Goal: Information Seeking & Learning: Learn about a topic

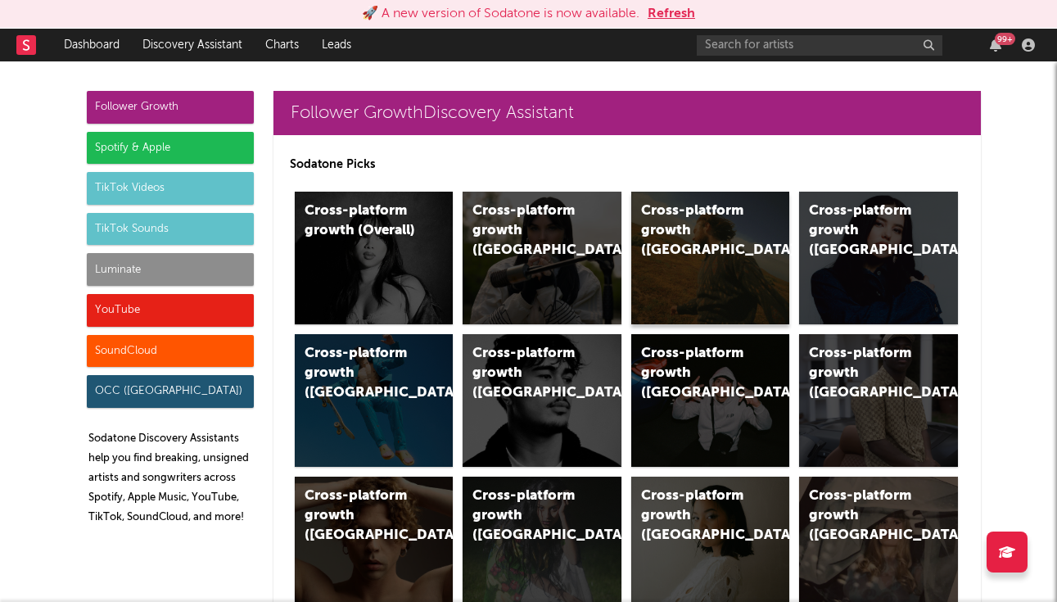
click at [724, 237] on div "Cross-platform growth (US)" at bounding box center [696, 230] width 111 height 59
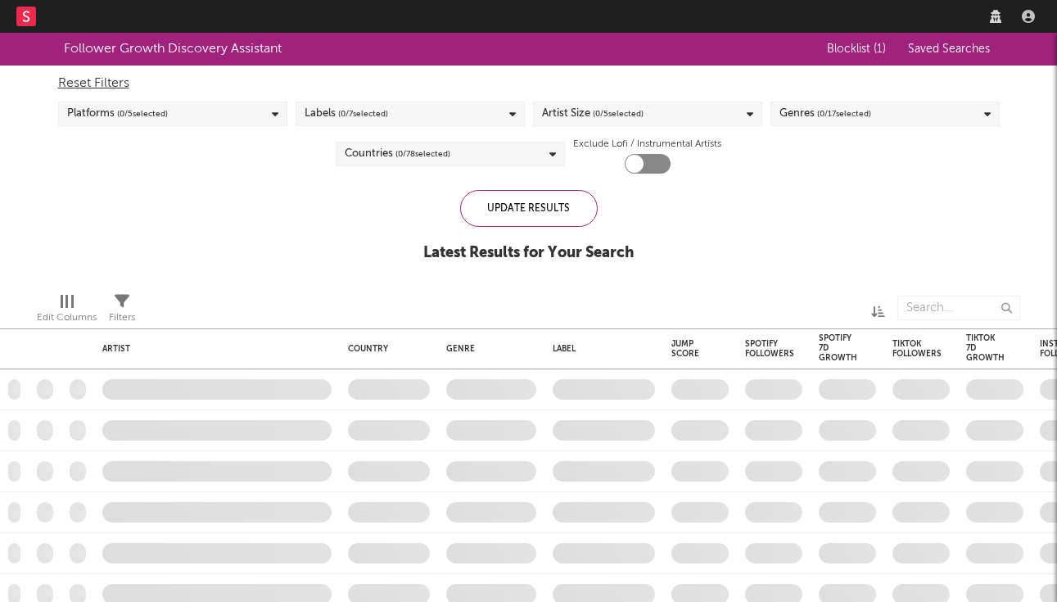
checkbox input "true"
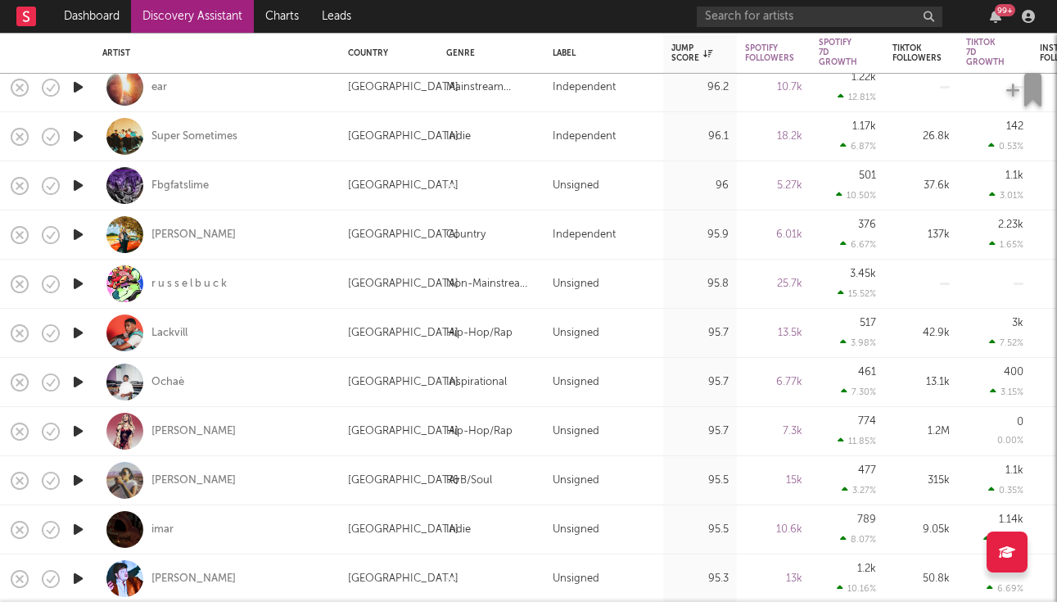
click at [79, 379] on icon "button" at bounding box center [78, 382] width 17 height 20
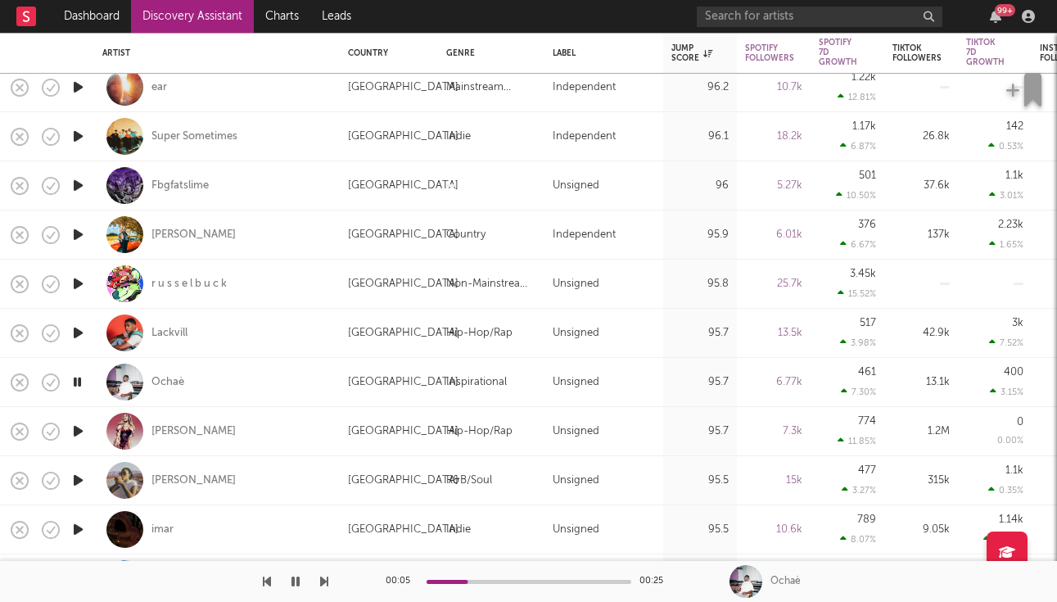
click at [79, 383] on icon "button" at bounding box center [78, 382] width 16 height 20
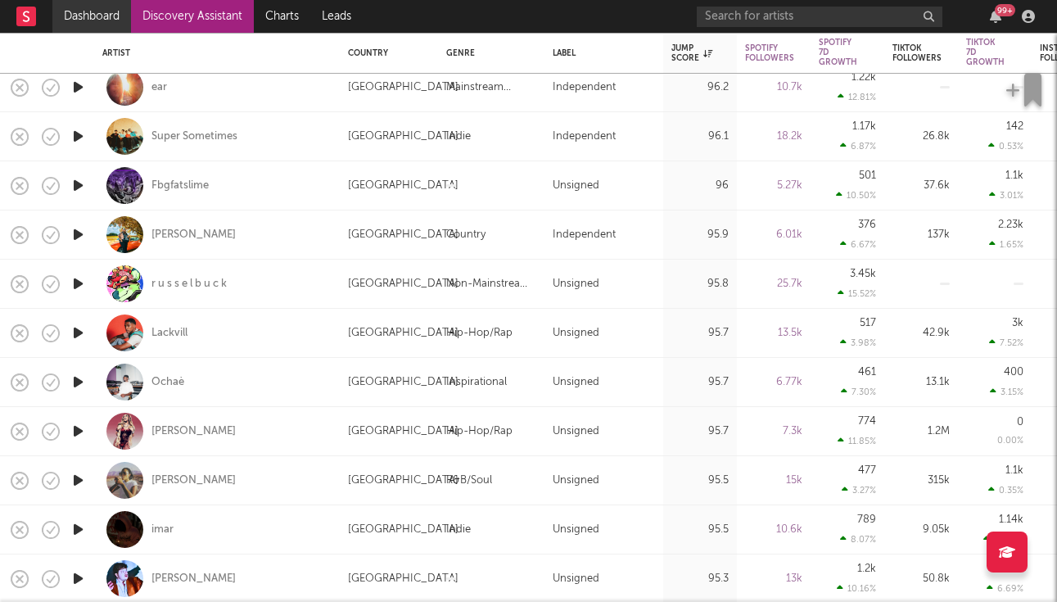
click at [82, 25] on link "Dashboard" at bounding box center [91, 16] width 79 height 33
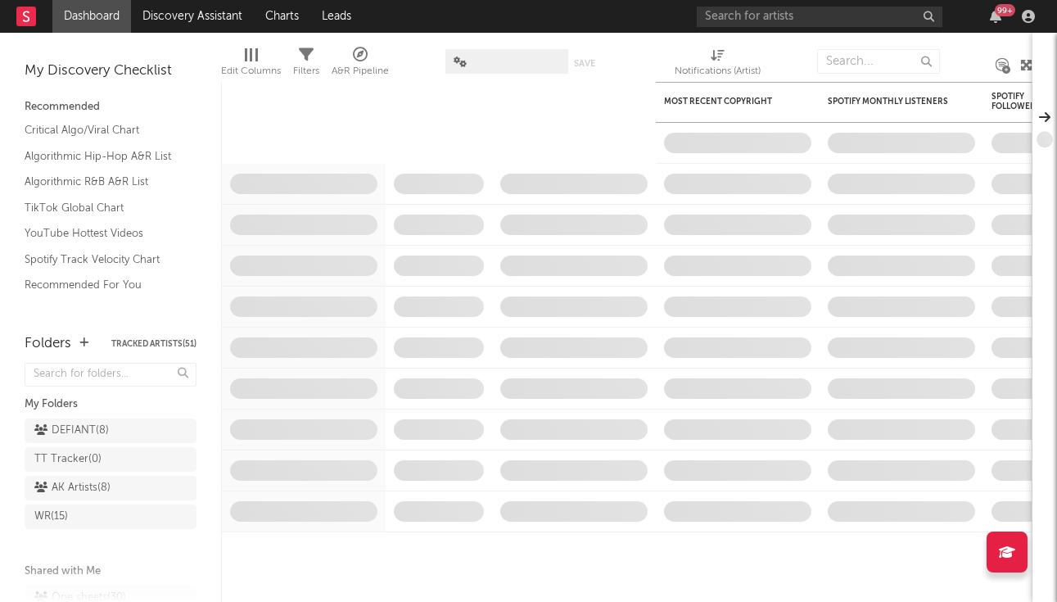
click at [1037, 20] on div at bounding box center [1028, 16] width 25 height 13
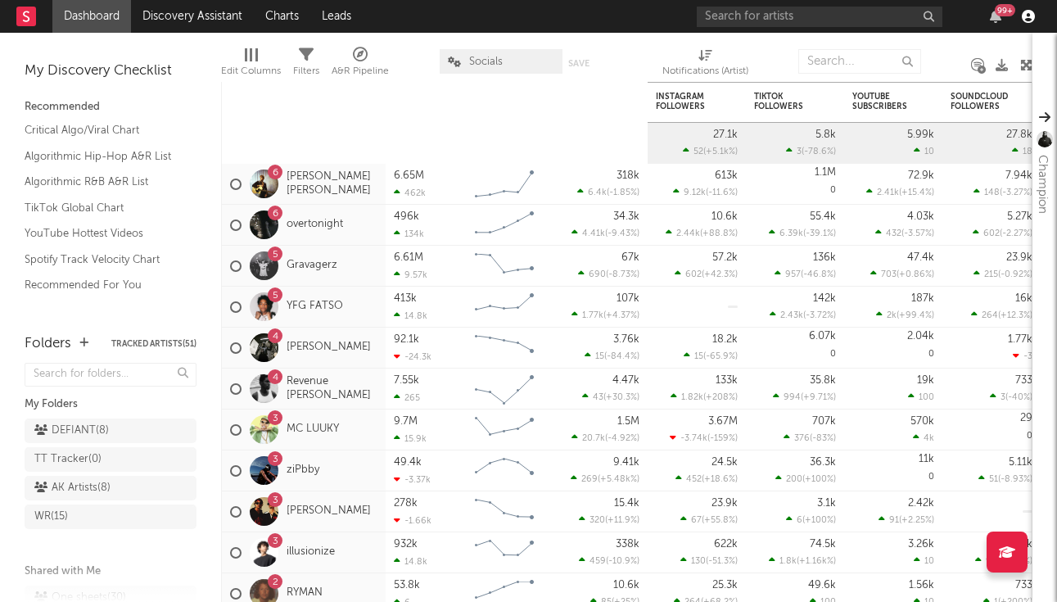
click at [1034, 20] on div at bounding box center [1028, 16] width 25 height 13
click at [1023, 20] on icon "button" at bounding box center [1028, 16] width 13 height 13
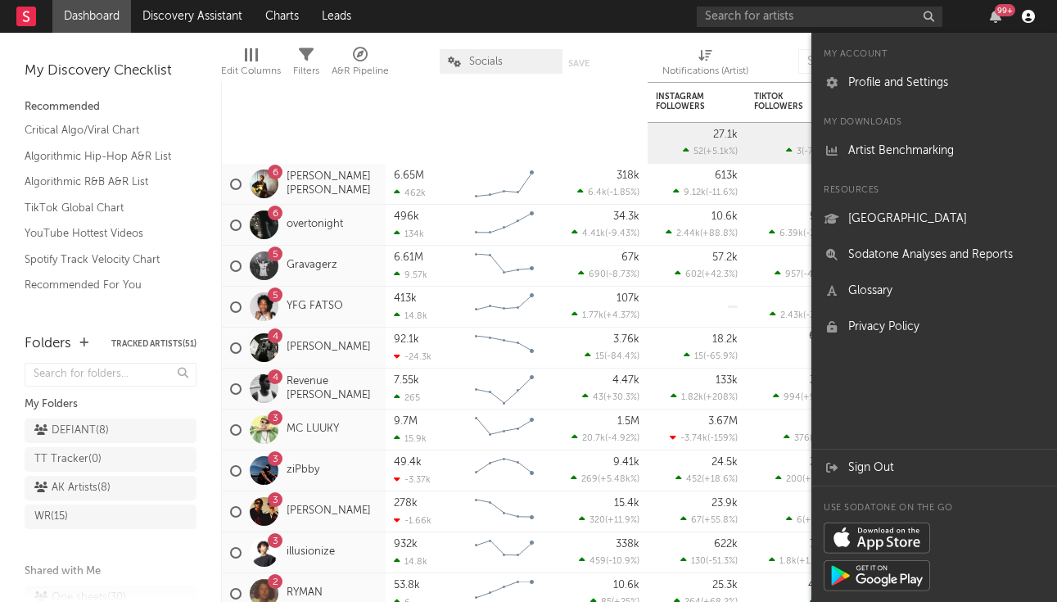
click at [1025, 18] on icon "button" at bounding box center [1028, 16] width 13 height 13
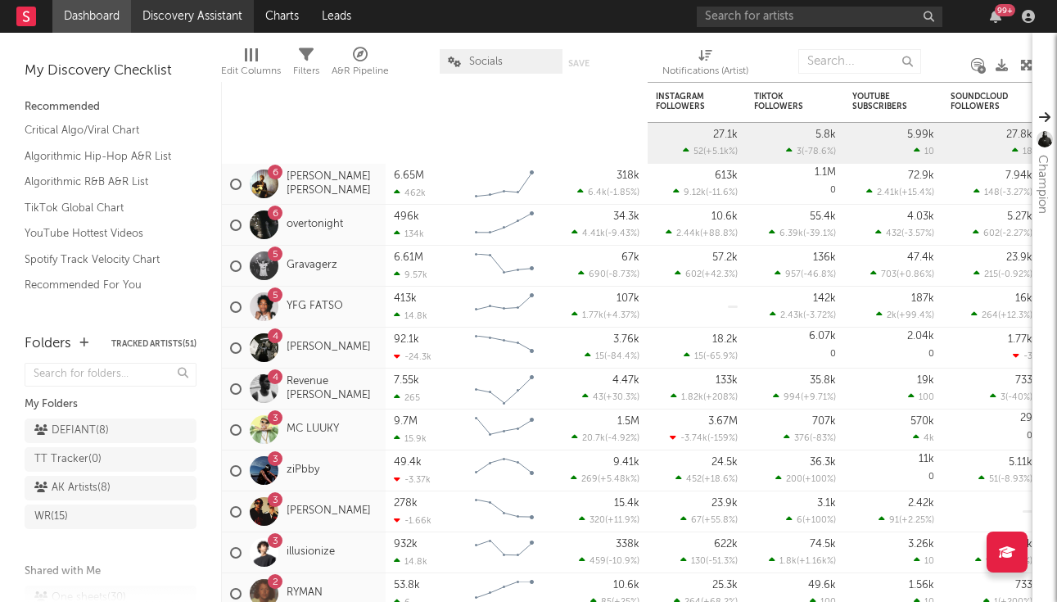
click at [196, 16] on link "Discovery Assistant" at bounding box center [192, 16] width 123 height 33
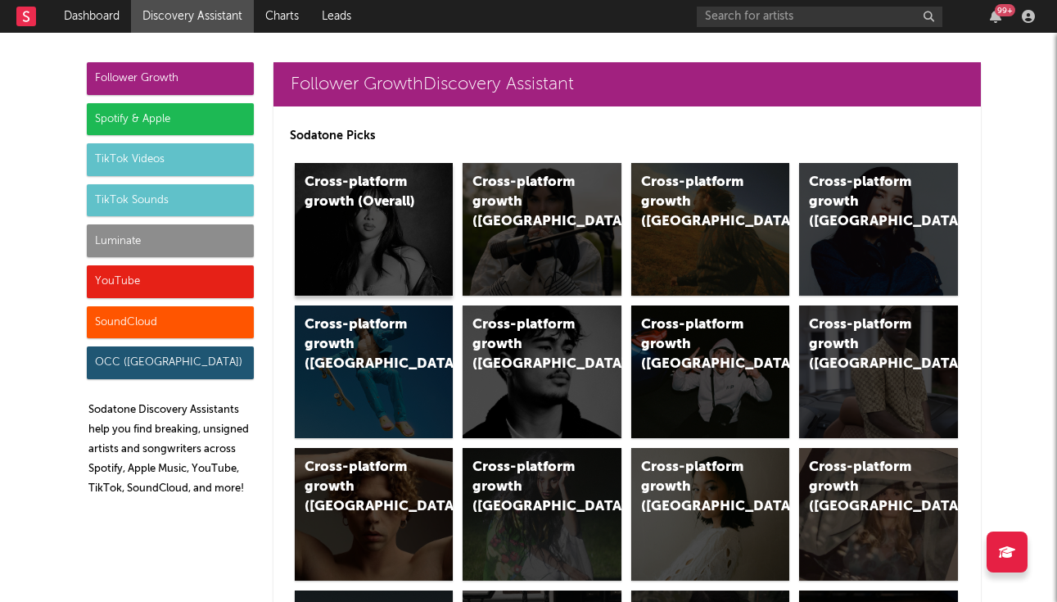
click at [403, 230] on div "Cross-platform growth (Overall)" at bounding box center [374, 229] width 159 height 133
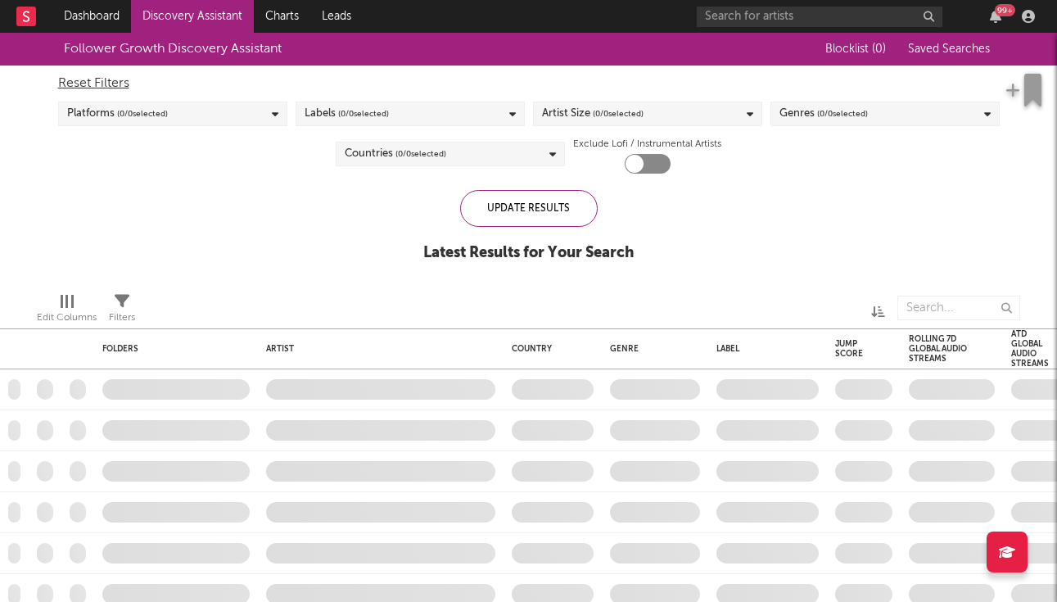
checkbox input "true"
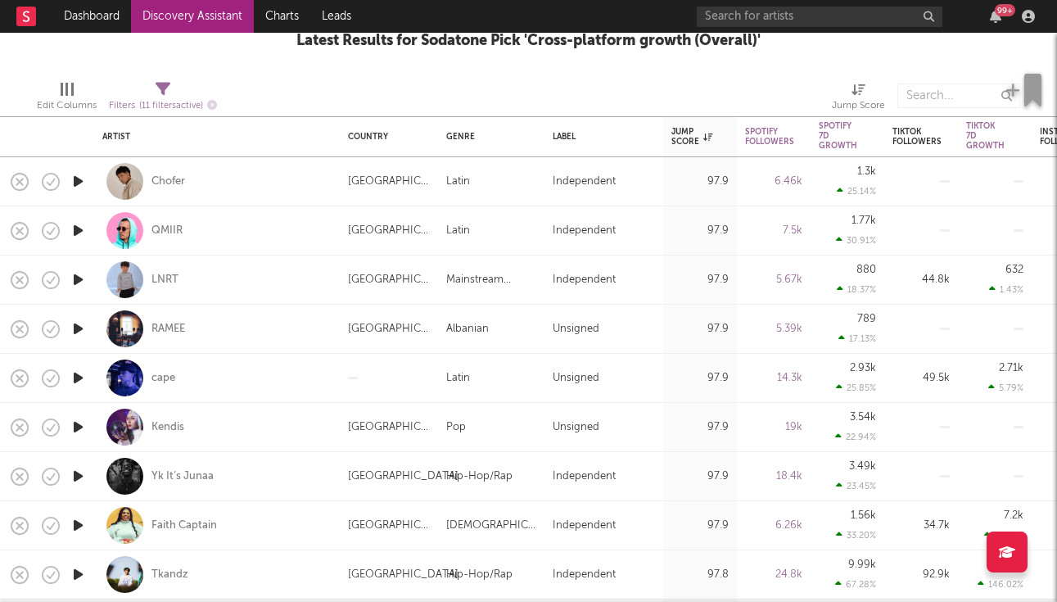
click at [86, 181] on icon "button" at bounding box center [78, 181] width 17 height 20
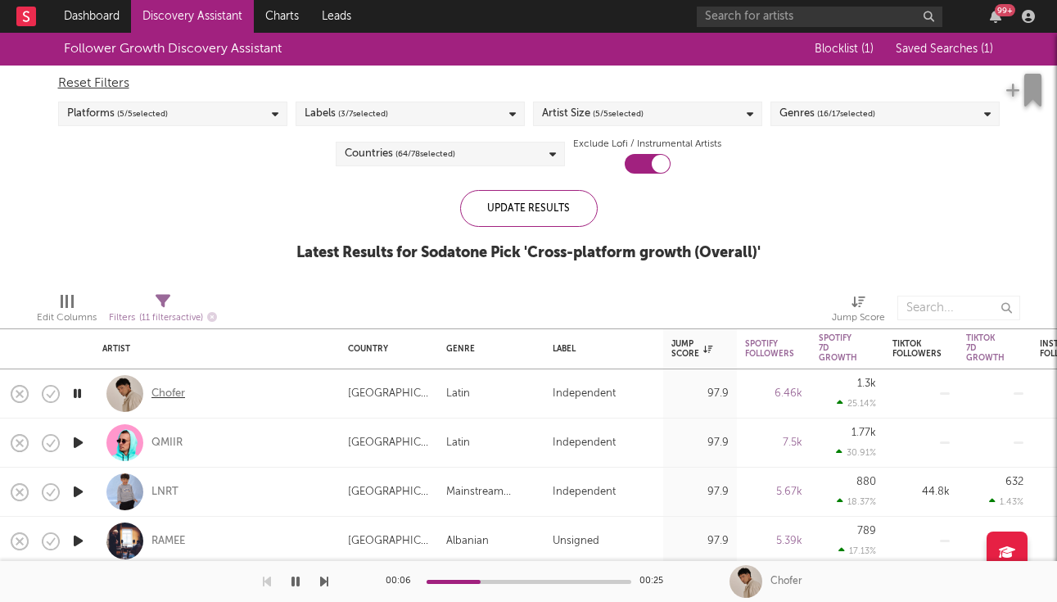
click at [170, 391] on div "Chofer" at bounding box center [168, 393] width 34 height 15
click at [293, 583] on icon "button" at bounding box center [295, 581] width 8 height 13
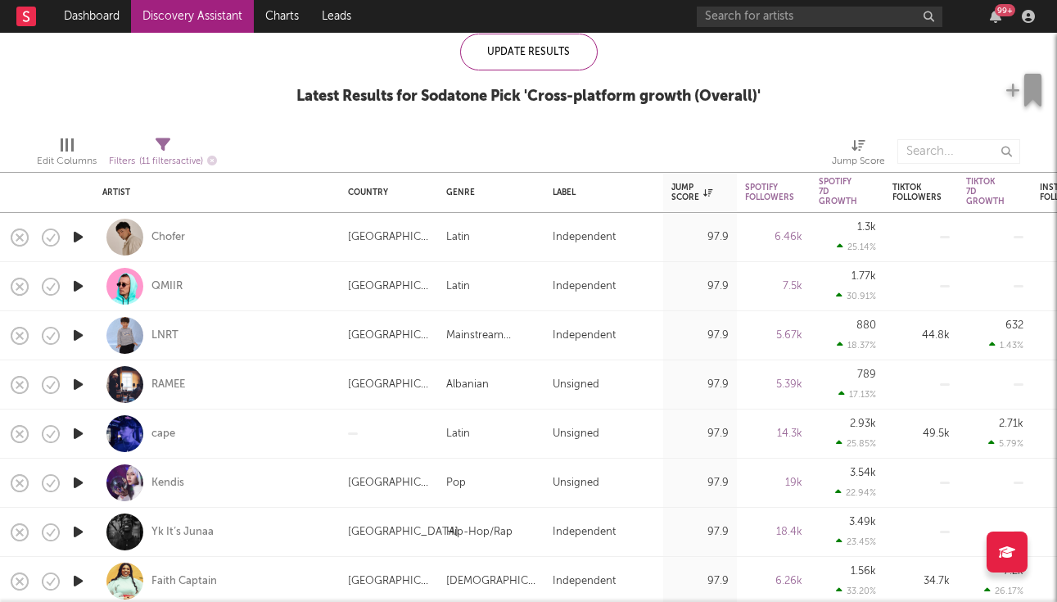
click at [80, 385] on icon "button" at bounding box center [78, 384] width 17 height 20
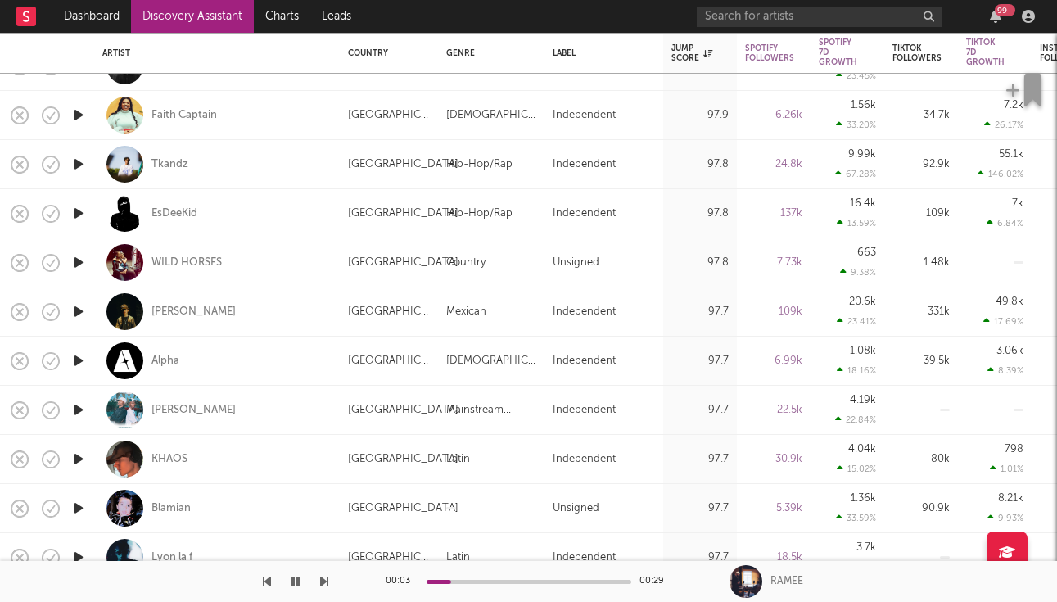
click at [298, 579] on icon "button" at bounding box center [295, 581] width 8 height 13
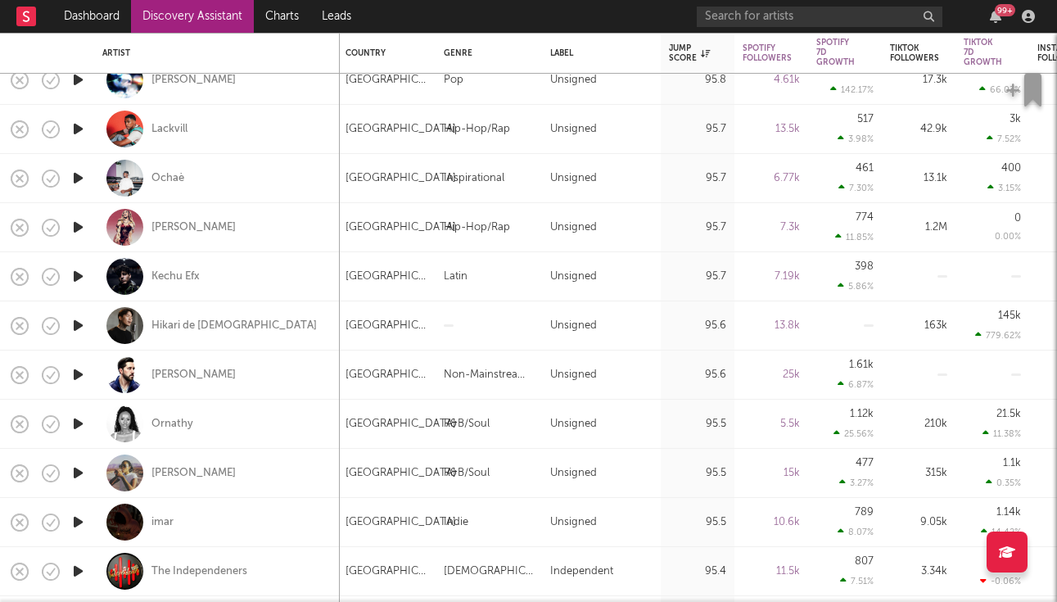
click at [77, 476] on icon "button" at bounding box center [78, 473] width 17 height 20
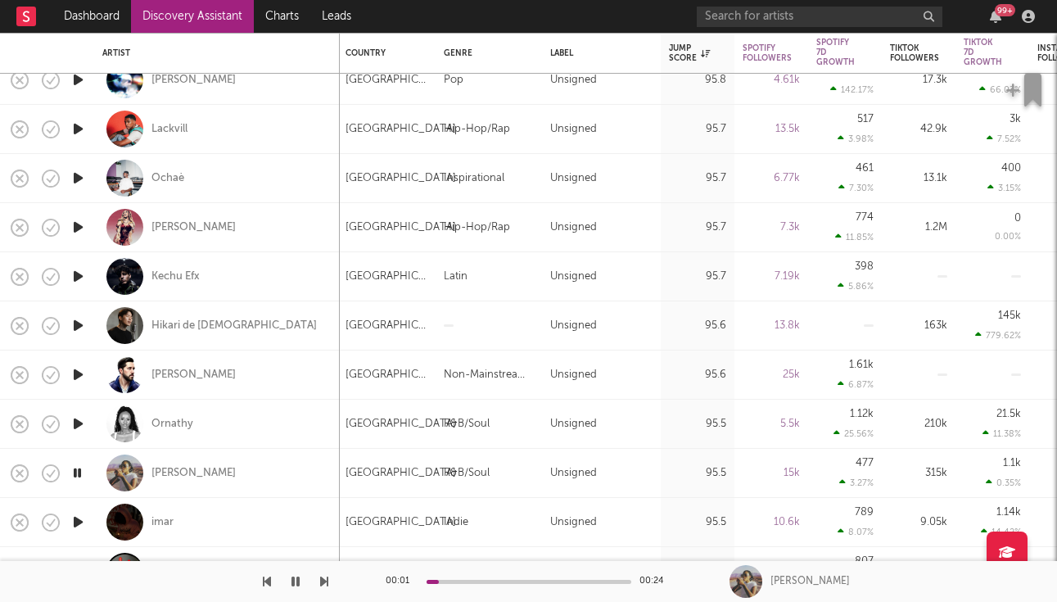
click at [76, 472] on icon "button" at bounding box center [78, 473] width 16 height 20
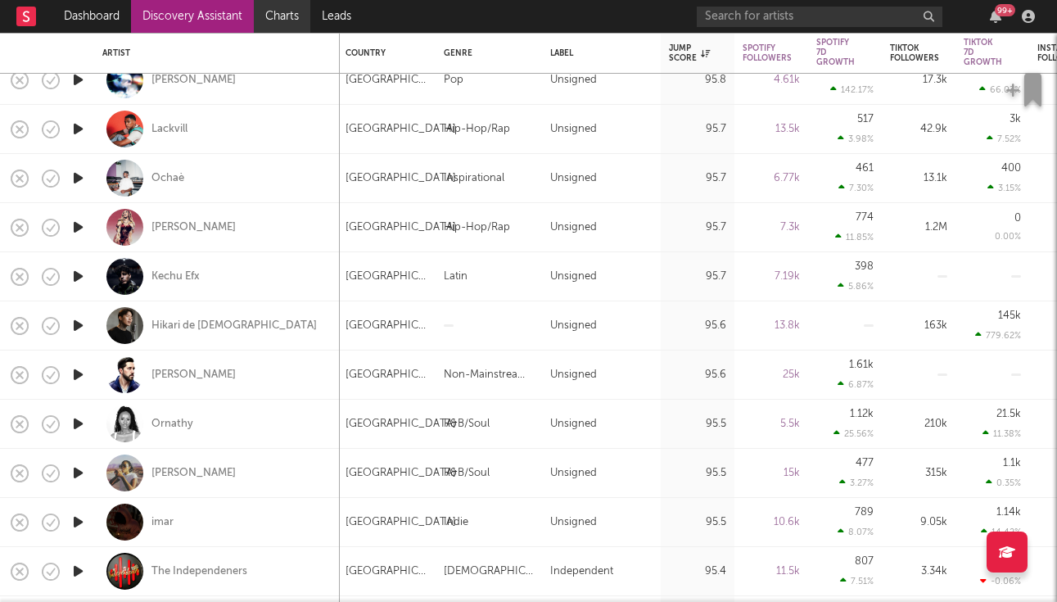
click at [302, 19] on link "Charts" at bounding box center [282, 16] width 56 height 33
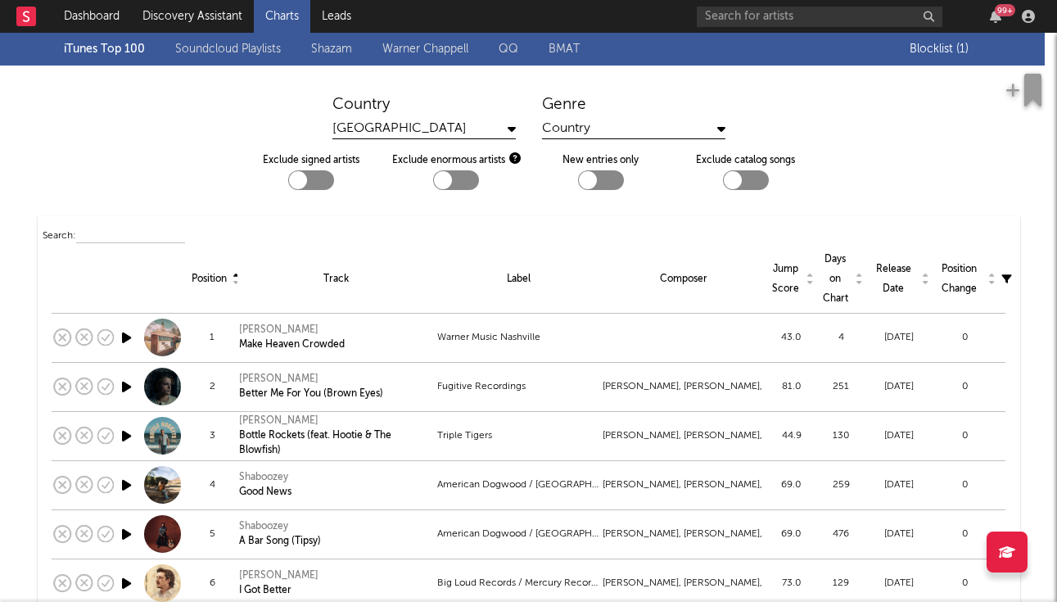
click at [667, 118] on div "Genre Country" at bounding box center [633, 117] width 183 height 44
click at [664, 130] on div "Country" at bounding box center [633, 129] width 183 height 20
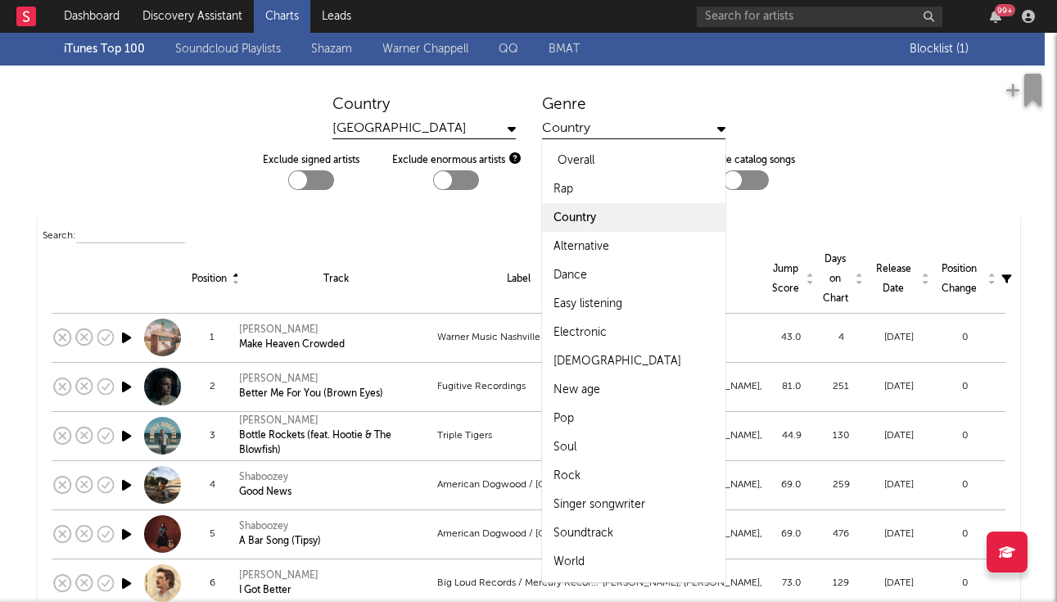
click at [599, 154] on div "Overall" at bounding box center [633, 160] width 183 height 29
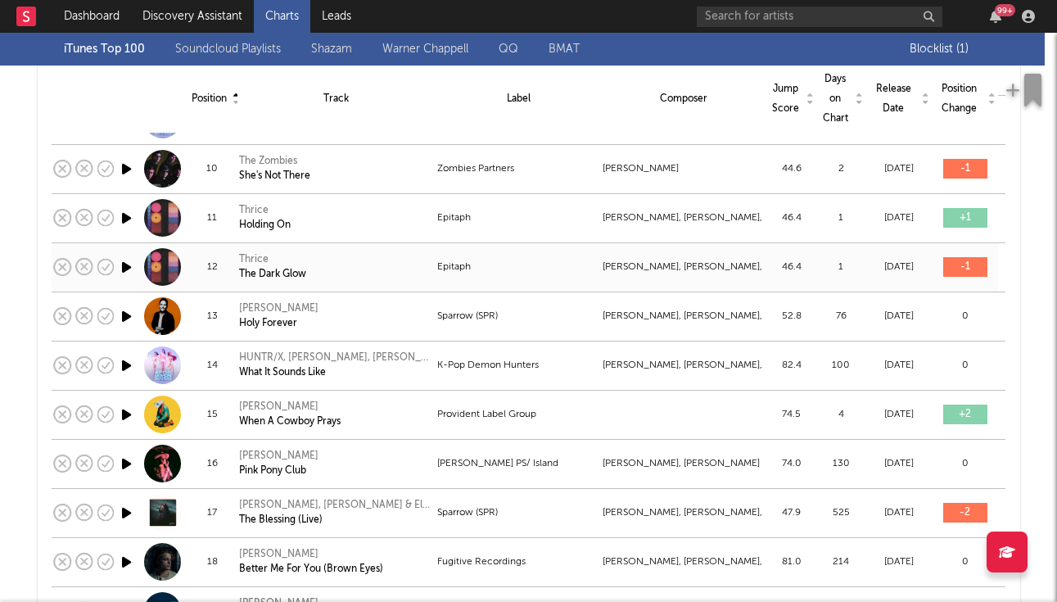
scroll to position [612, 0]
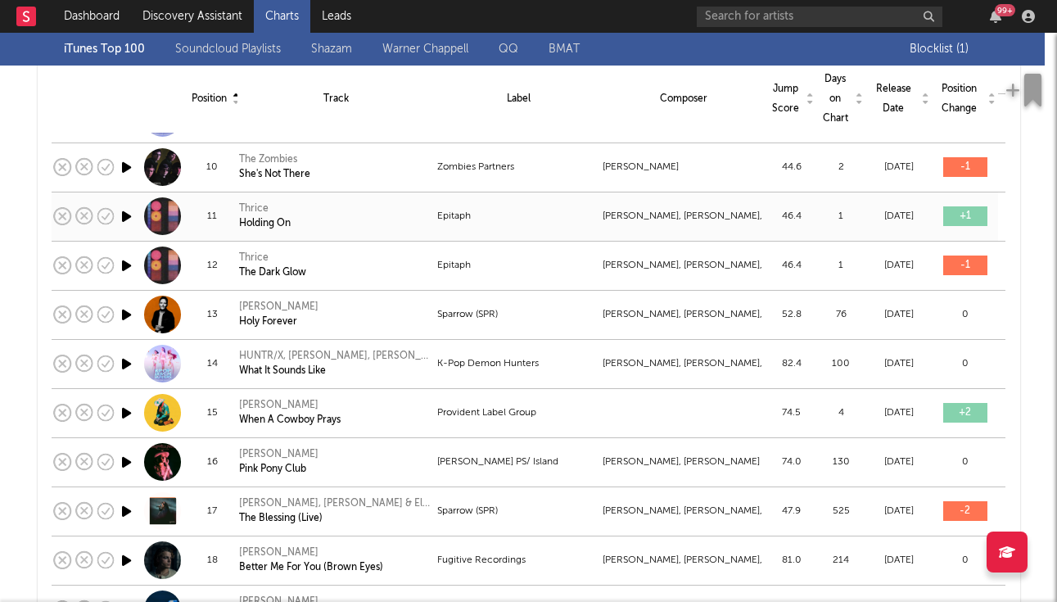
click at [126, 215] on icon "button" at bounding box center [126, 216] width 17 height 20
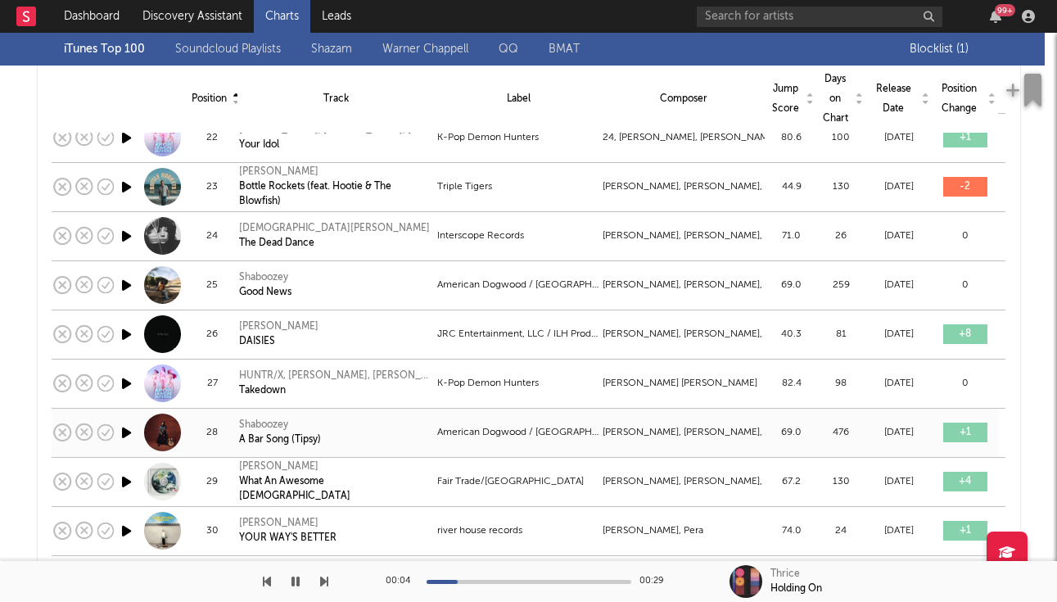
scroll to position [1231, 0]
click at [295, 583] on icon "button" at bounding box center [295, 581] width 8 height 13
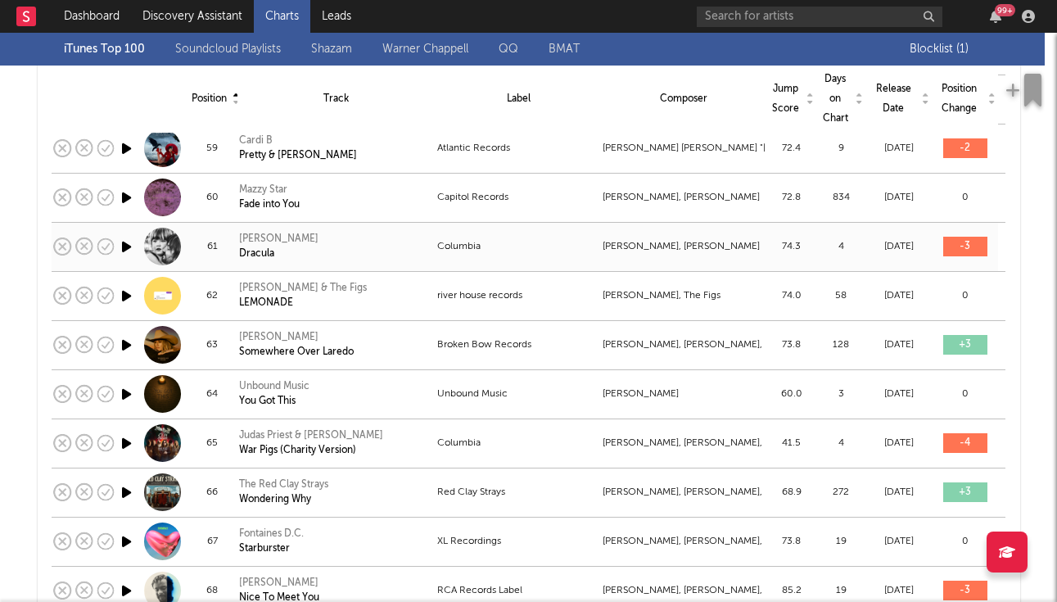
scroll to position [3040, 0]
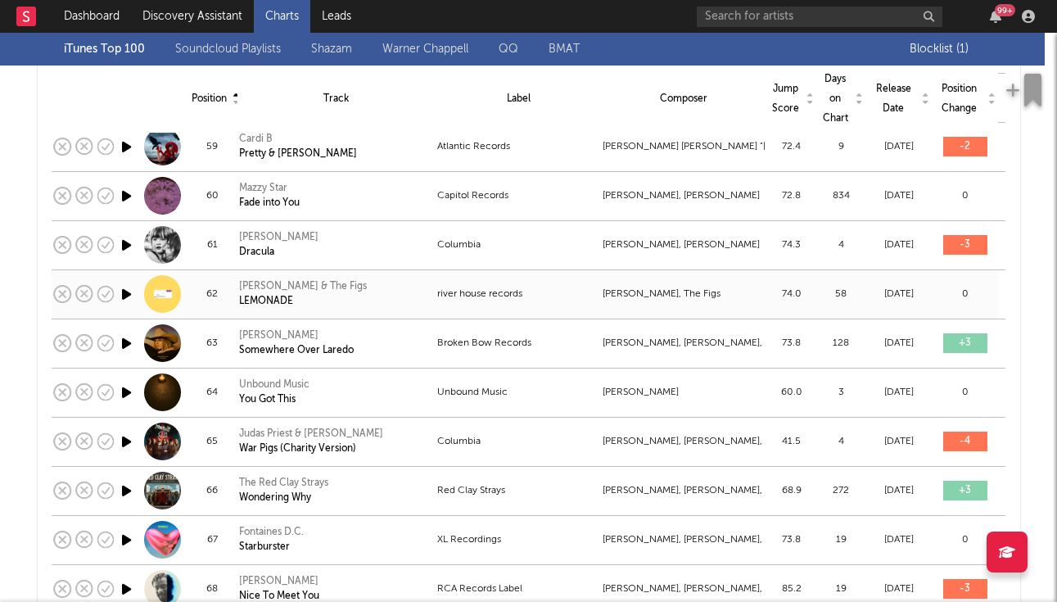
click at [130, 293] on icon "button" at bounding box center [126, 294] width 17 height 20
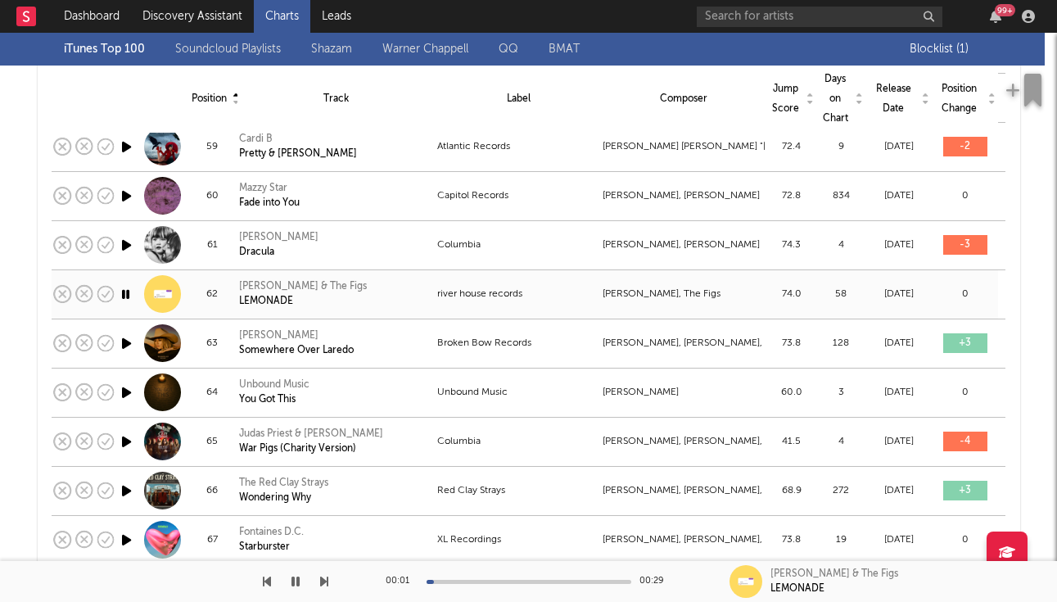
click at [130, 293] on icon "button" at bounding box center [126, 294] width 16 height 20
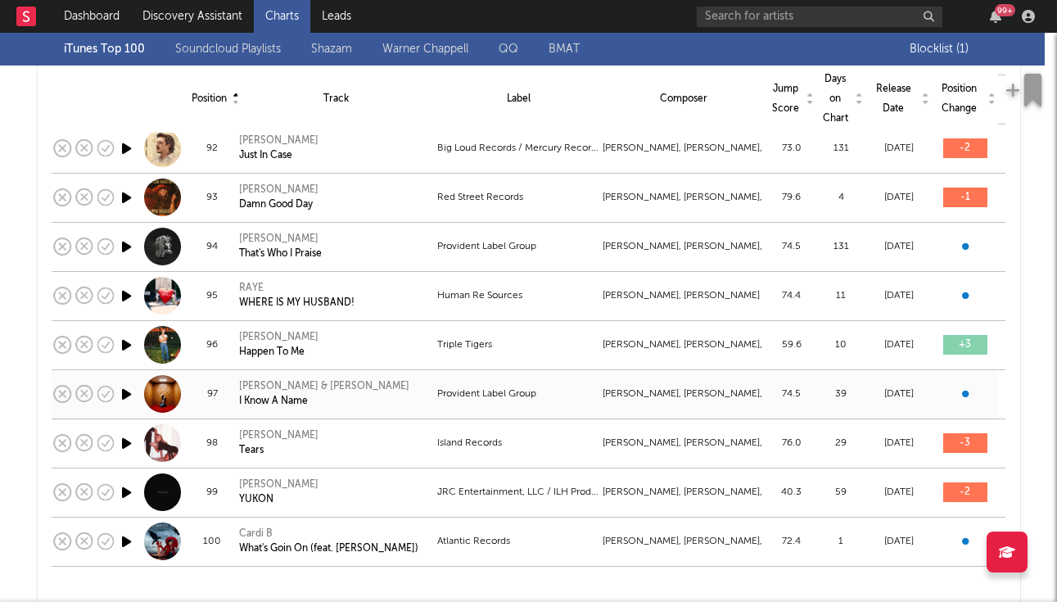
scroll to position [4658, 0]
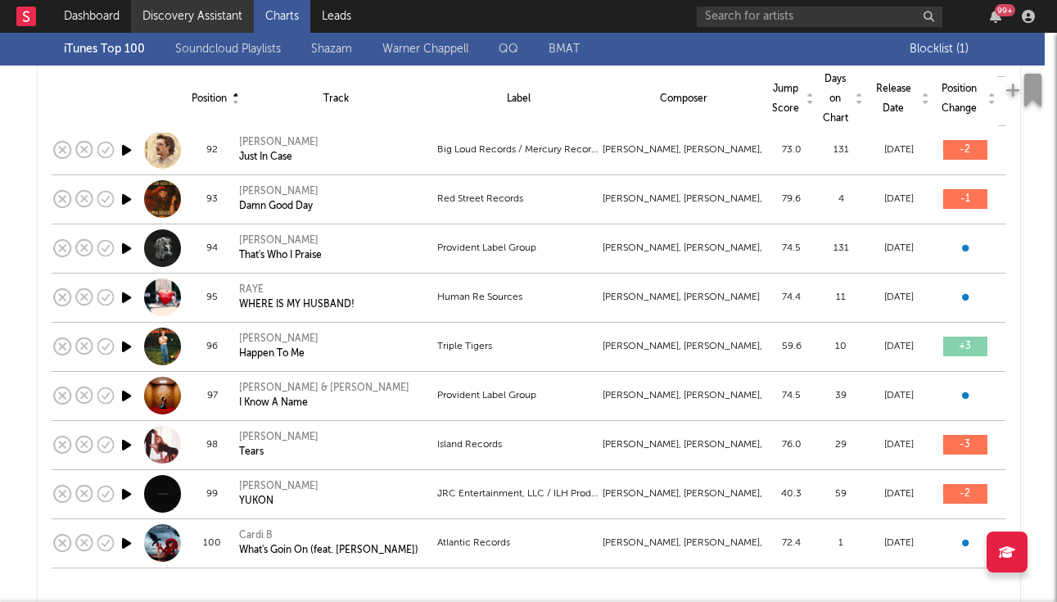
click at [209, 28] on link "Discovery Assistant" at bounding box center [192, 16] width 123 height 33
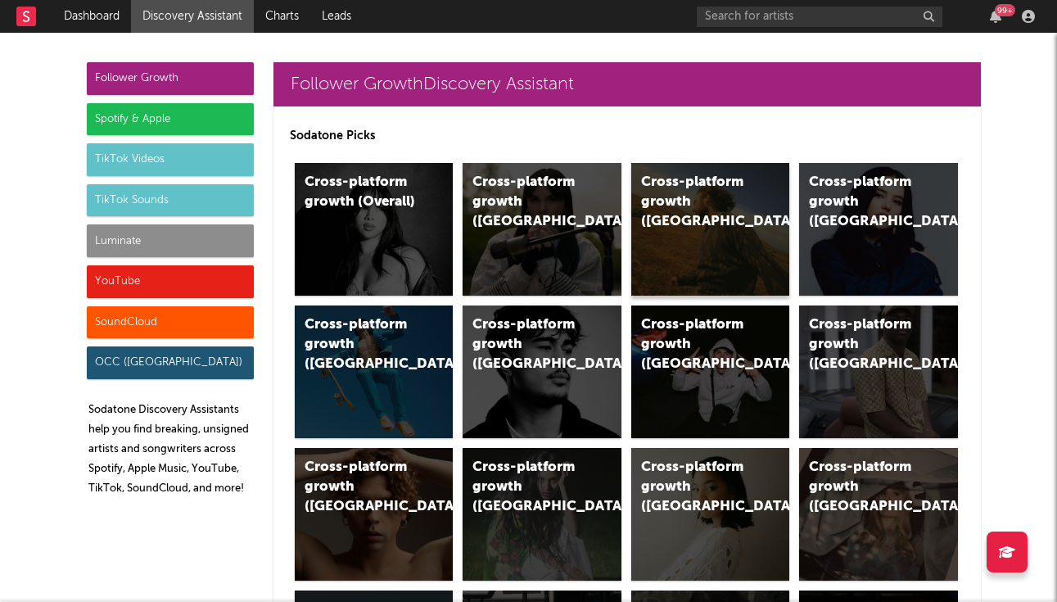
click at [696, 221] on div "Cross-platform growth (US)" at bounding box center [710, 229] width 159 height 133
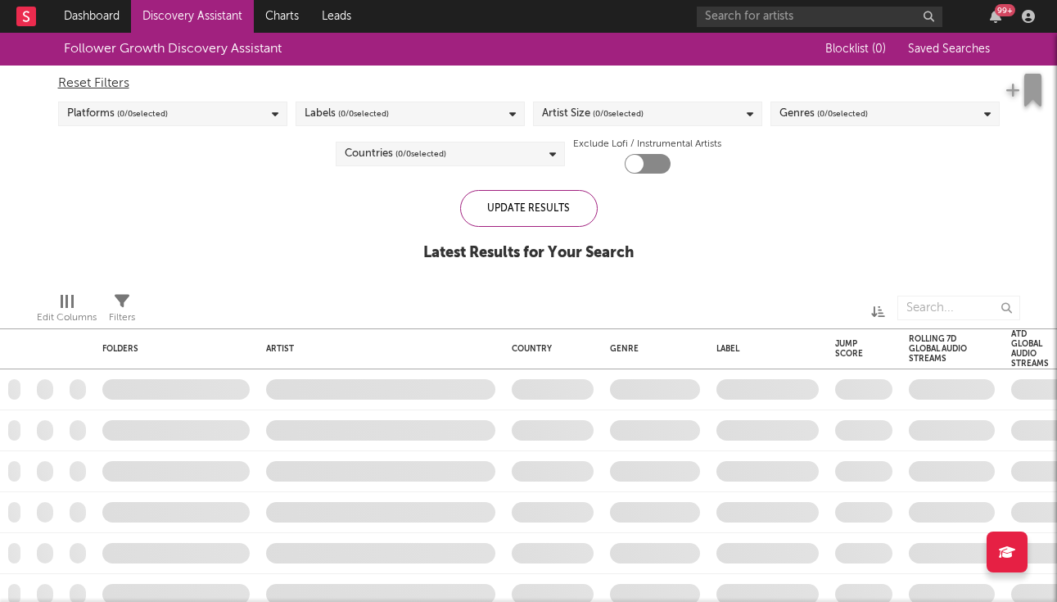
checkbox input "true"
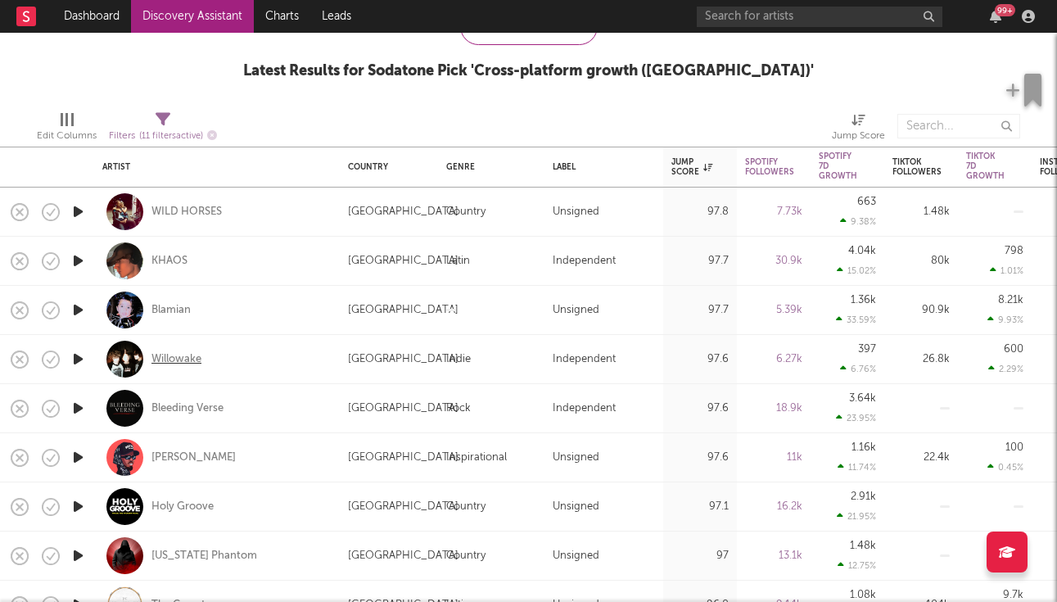
click at [187, 356] on div "Willowake" at bounding box center [176, 359] width 50 height 15
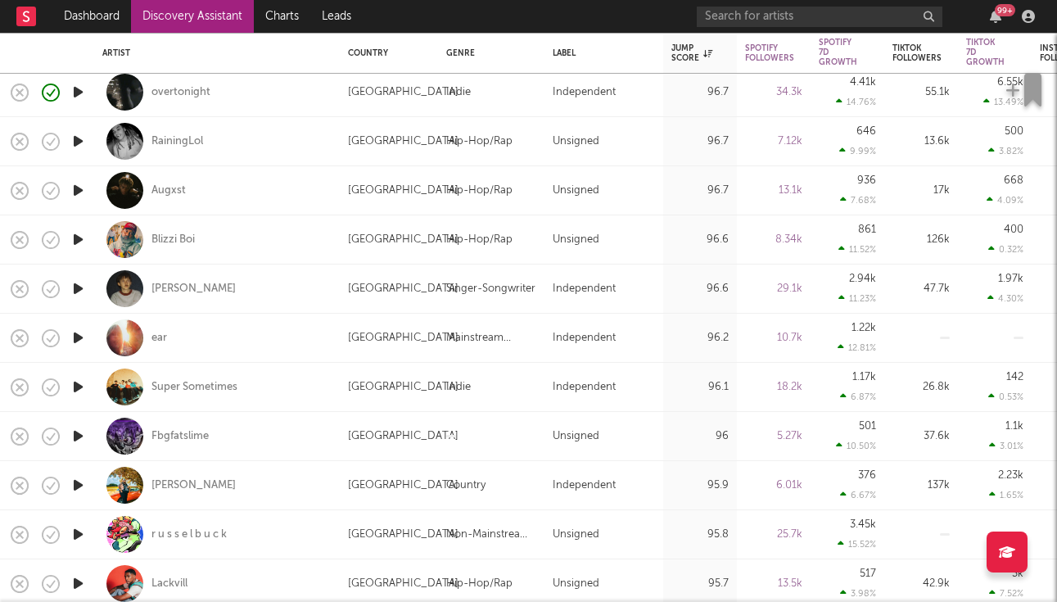
click at [82, 485] on icon "button" at bounding box center [78, 485] width 17 height 20
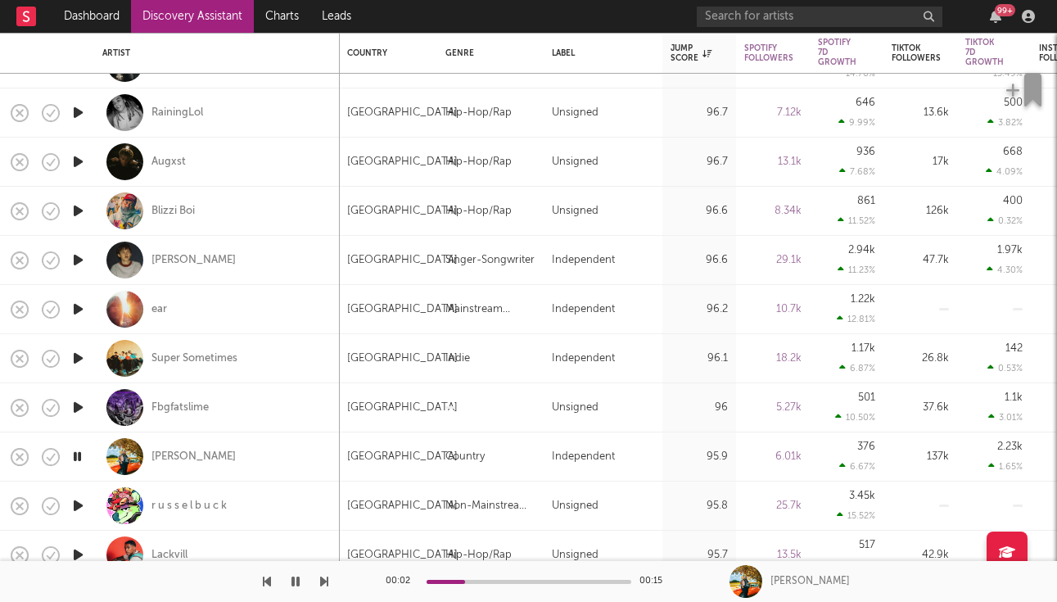
click at [74, 459] on icon "button" at bounding box center [78, 456] width 16 height 20
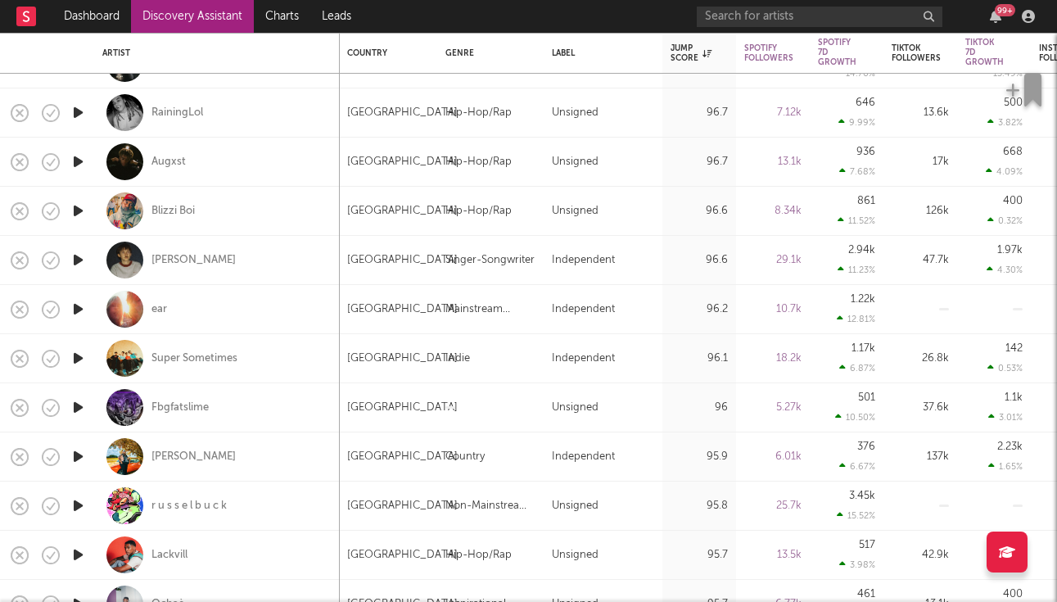
click at [74, 459] on icon "button" at bounding box center [78, 456] width 17 height 20
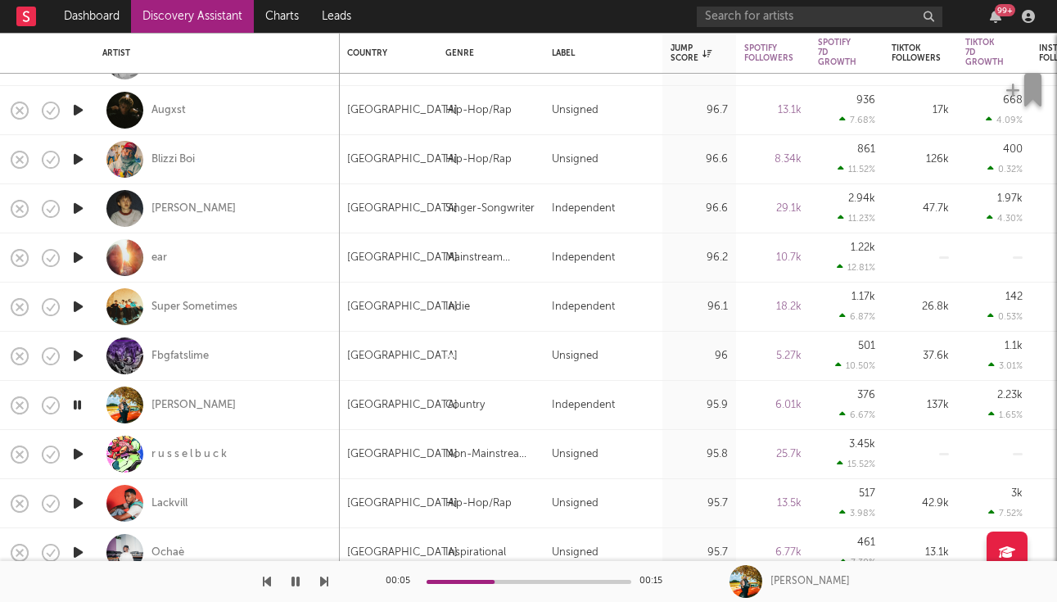
click at [79, 409] on icon "button" at bounding box center [78, 405] width 16 height 20
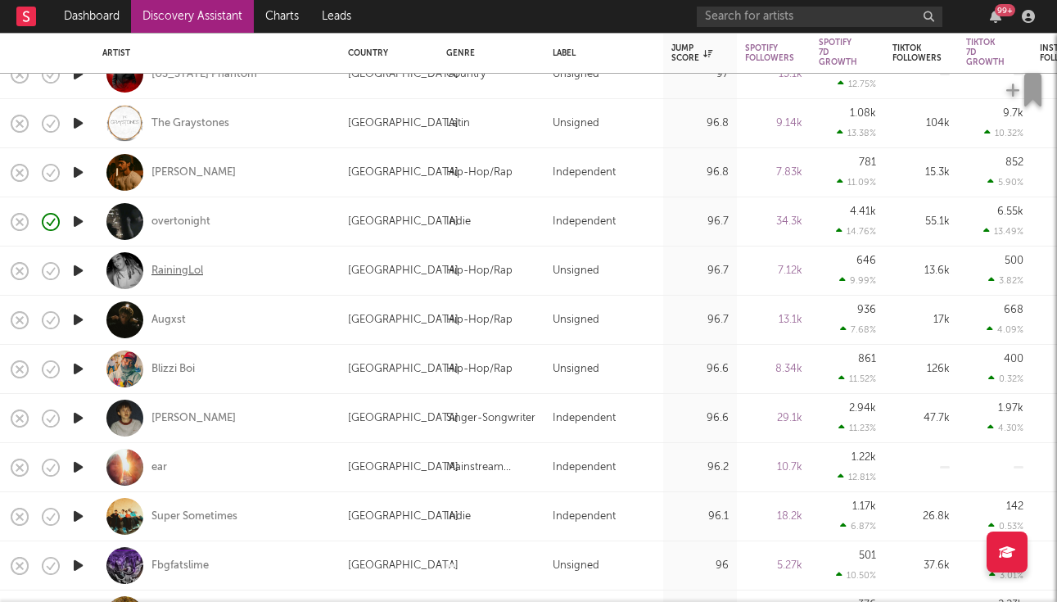
click at [182, 268] on div "RainingLol" at bounding box center [177, 271] width 52 height 15
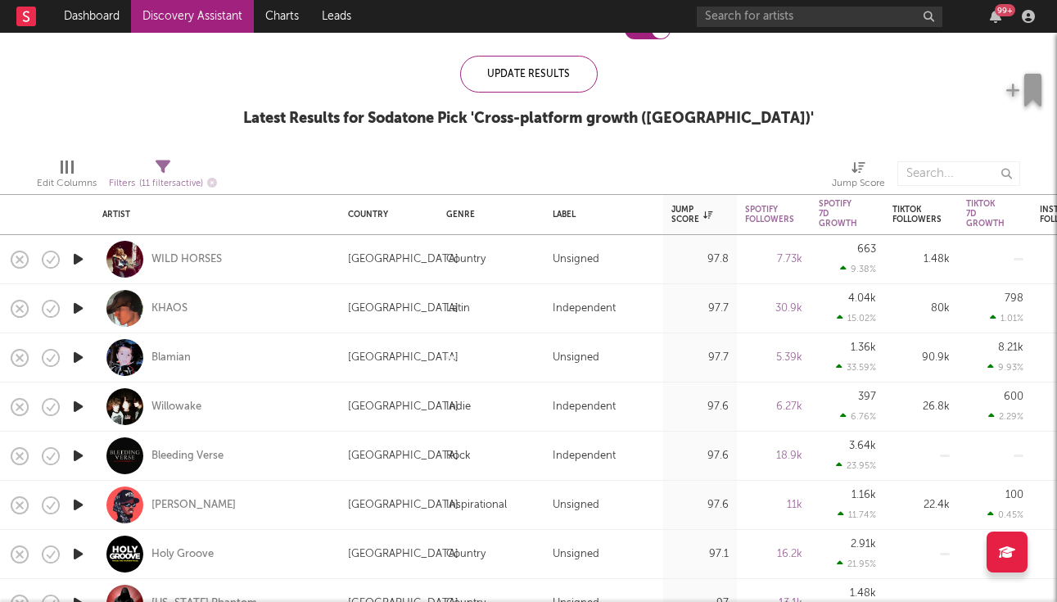
click at [74, 260] on icon "button" at bounding box center [78, 259] width 17 height 20
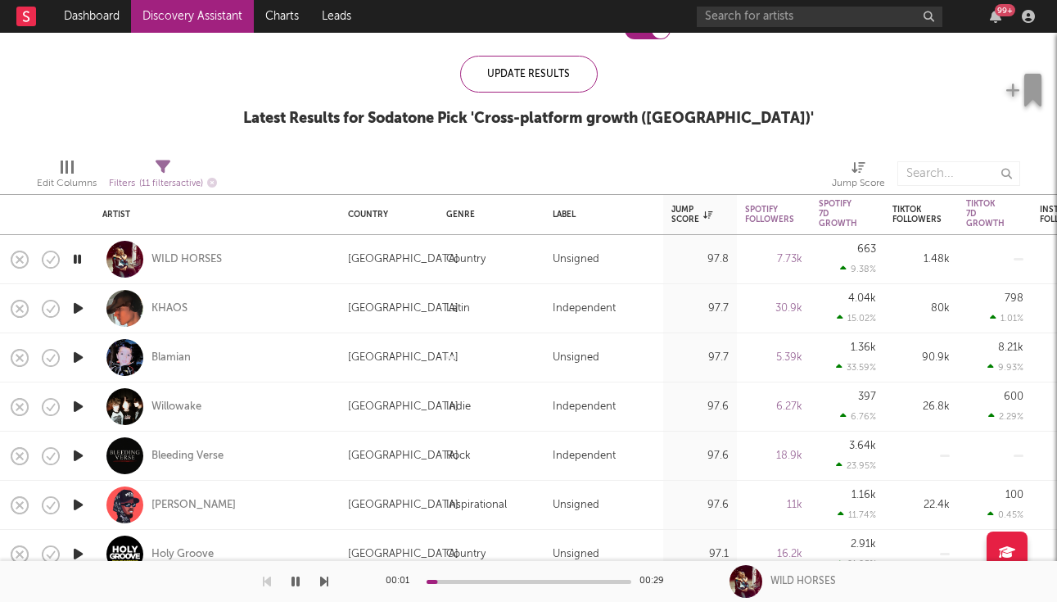
click at [76, 256] on icon "button" at bounding box center [78, 259] width 16 height 20
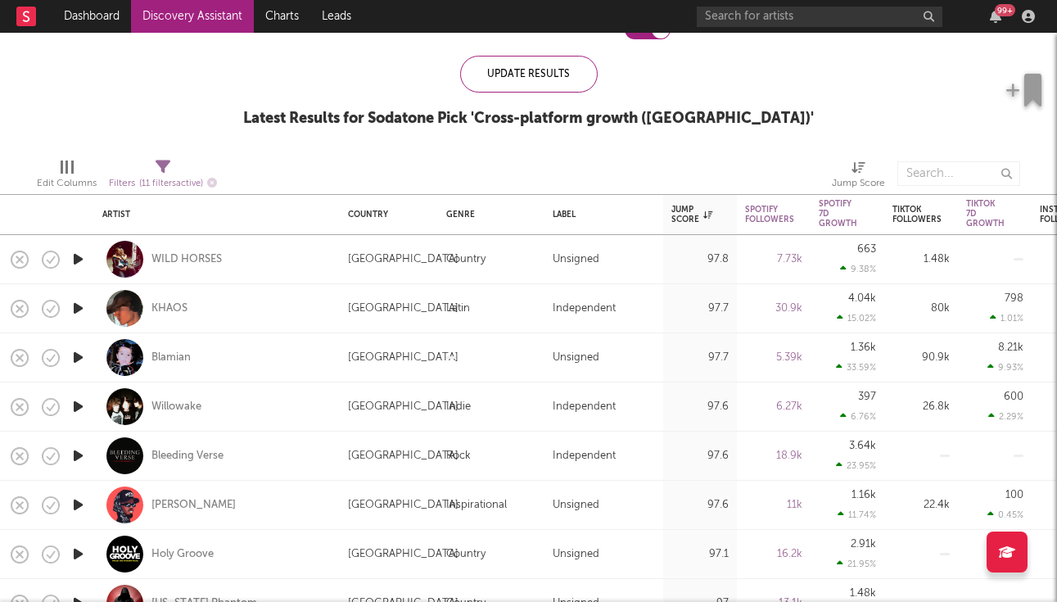
click at [83, 307] on icon "button" at bounding box center [78, 308] width 17 height 20
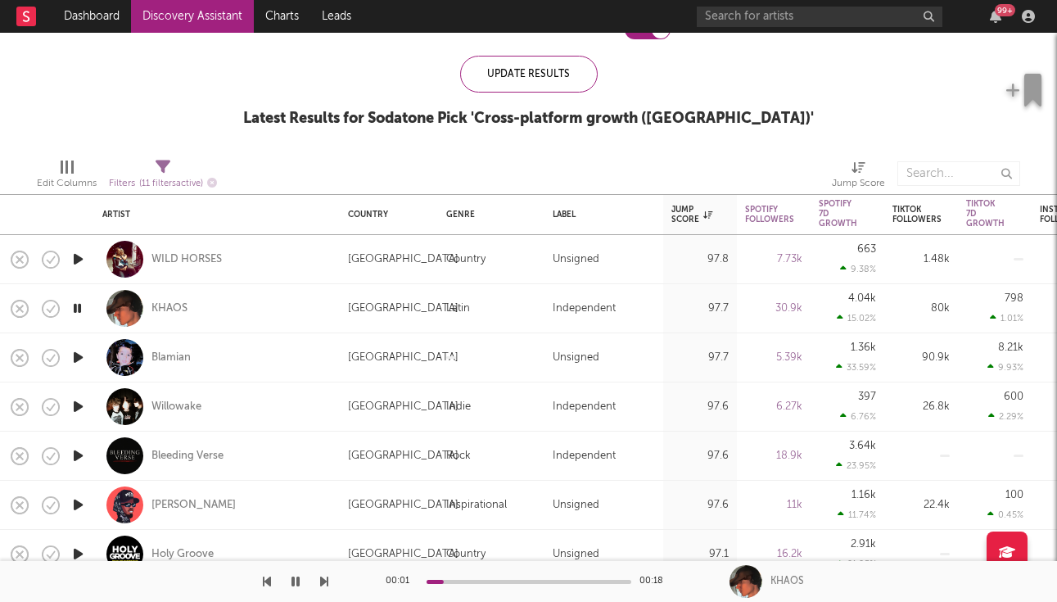
click at [81, 307] on icon "button" at bounding box center [78, 308] width 16 height 20
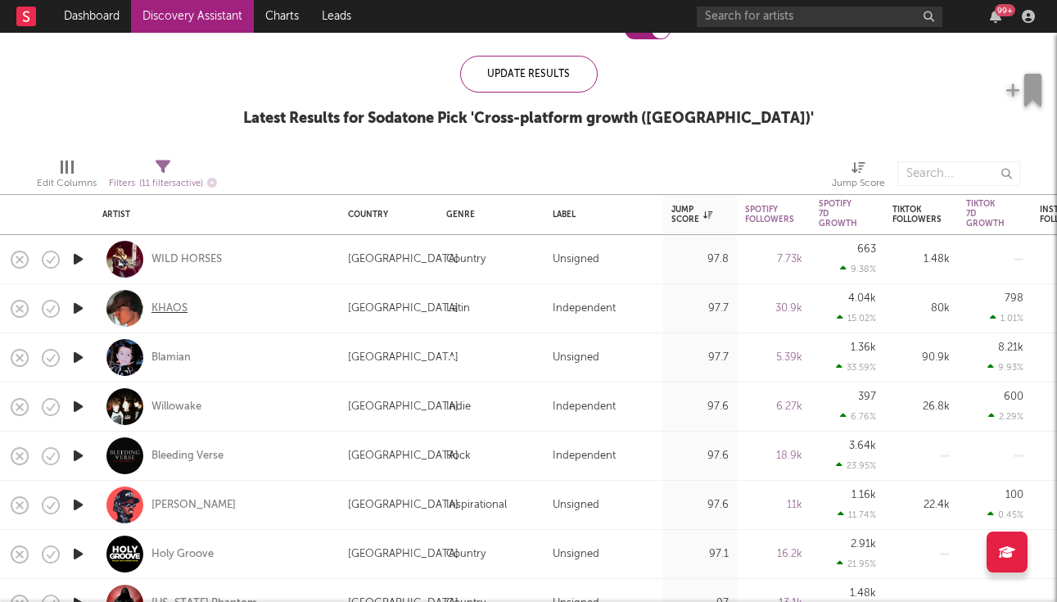
click at [171, 310] on div "KHAOS" at bounding box center [169, 308] width 36 height 15
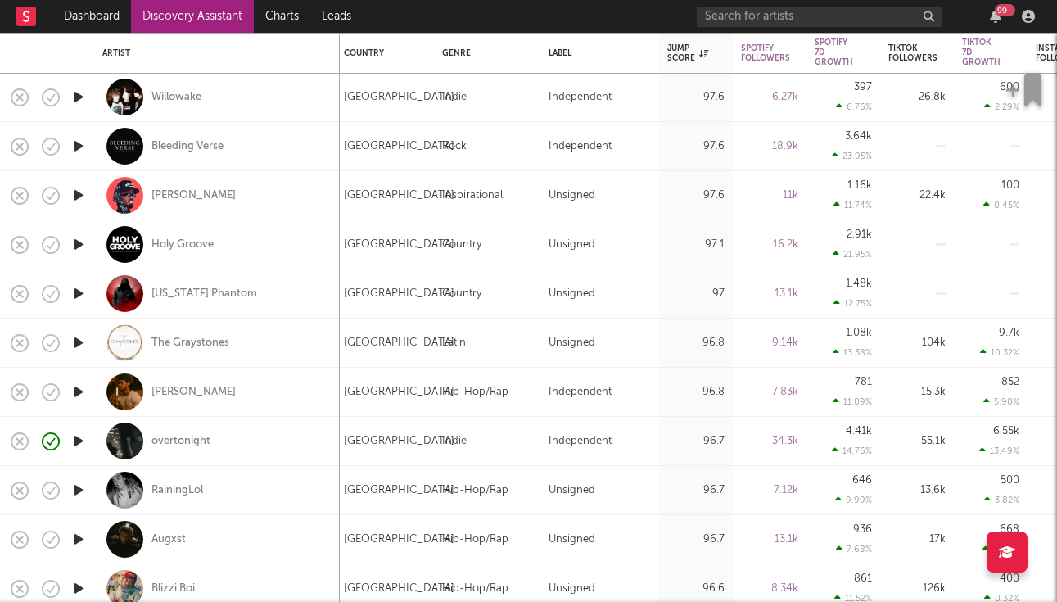
click at [79, 390] on icon "button" at bounding box center [78, 392] width 17 height 20
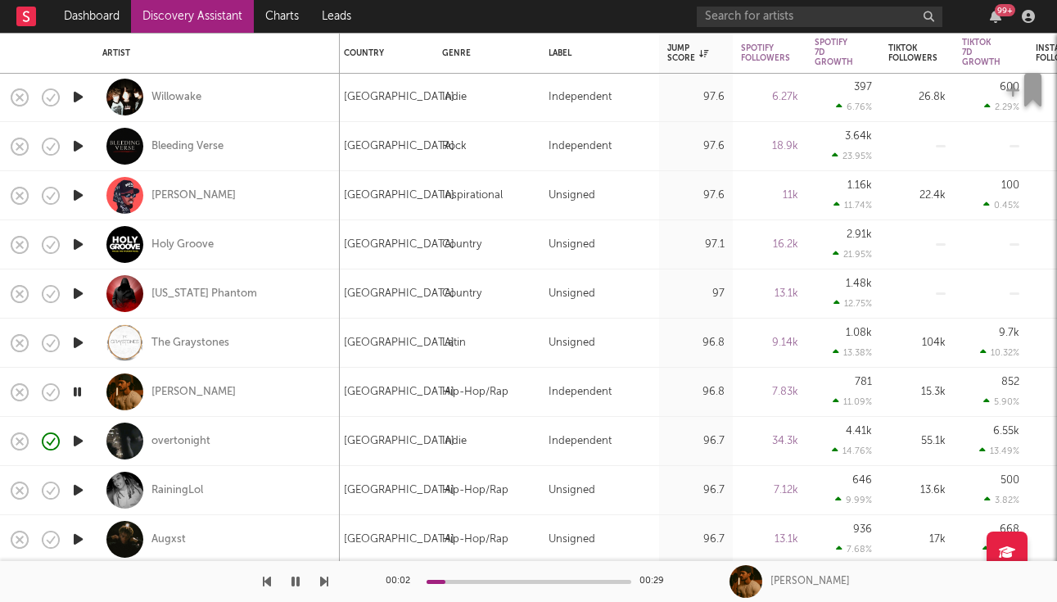
click at [78, 392] on icon "button" at bounding box center [78, 392] width 16 height 20
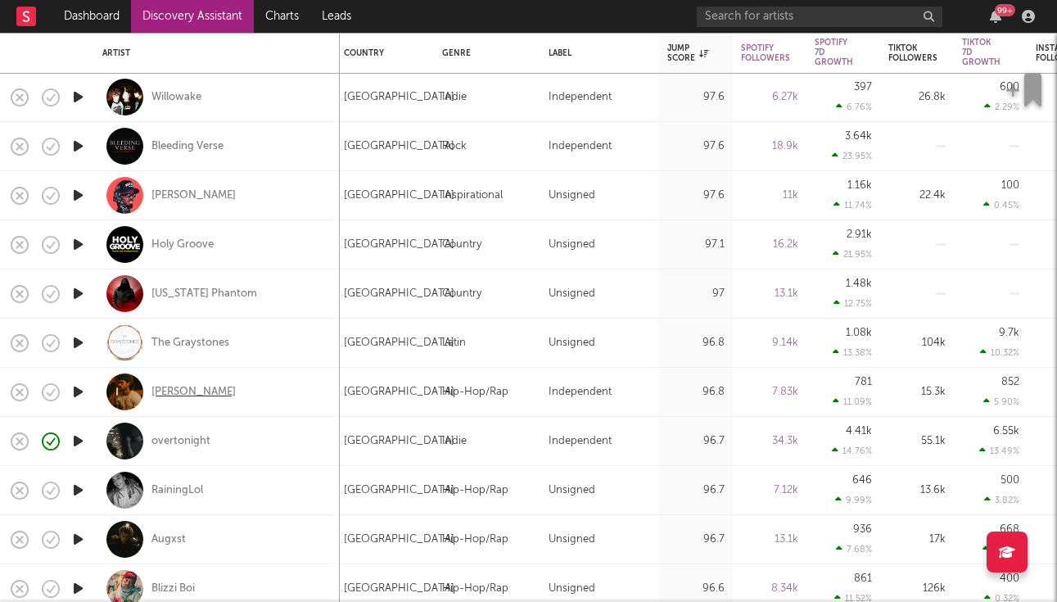
click at [175, 389] on div "Drew Meadows" at bounding box center [193, 392] width 84 height 15
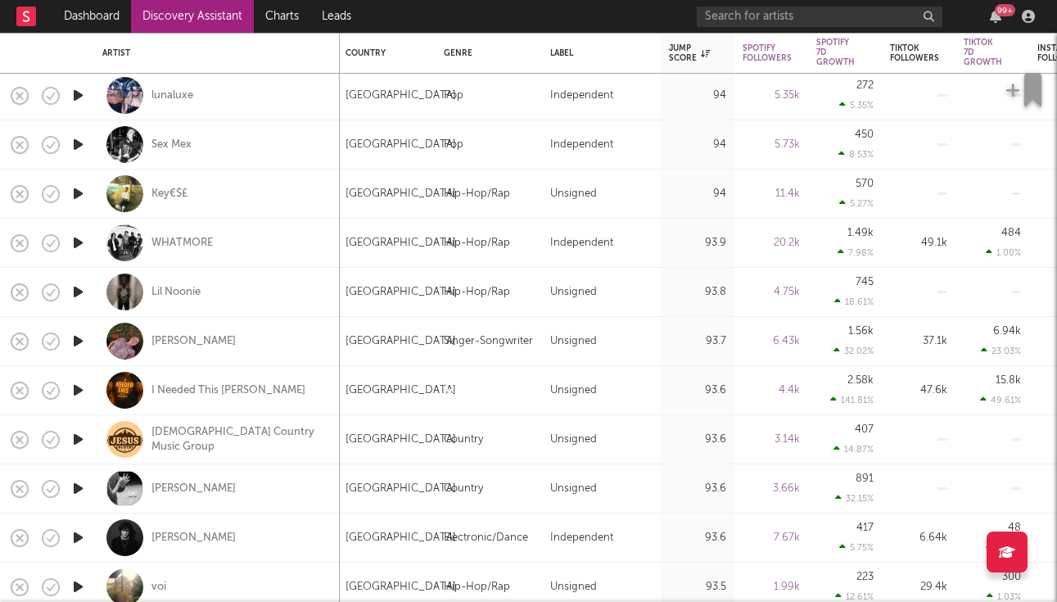
click at [82, 535] on icon "button" at bounding box center [78, 537] width 17 height 20
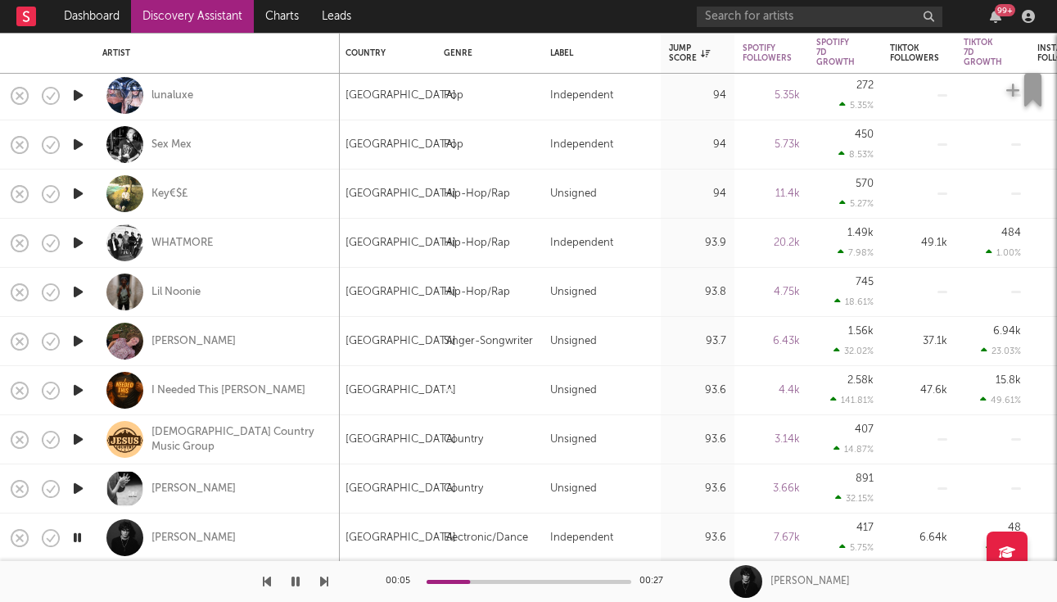
click at [81, 537] on icon "button" at bounding box center [78, 537] width 16 height 20
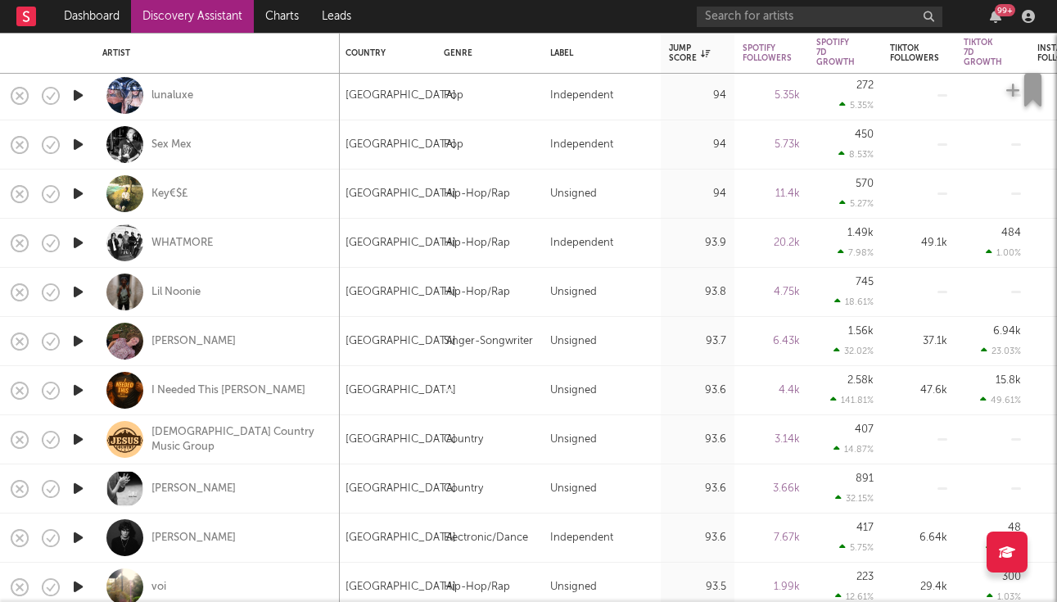
click at [85, 491] on icon "button" at bounding box center [78, 488] width 17 height 20
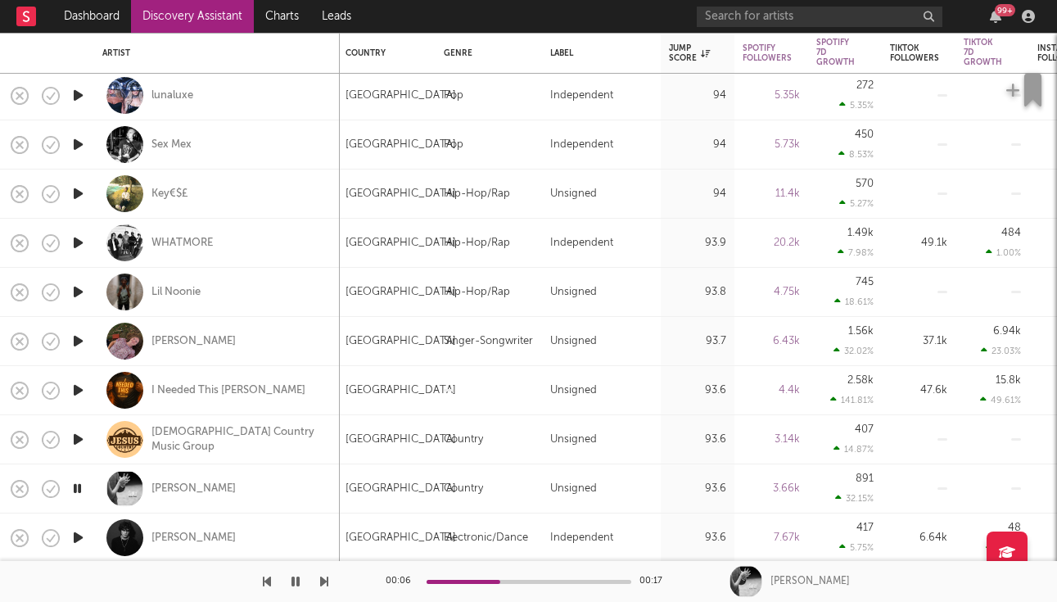
click at [296, 581] on icon "button" at bounding box center [295, 581] width 8 height 13
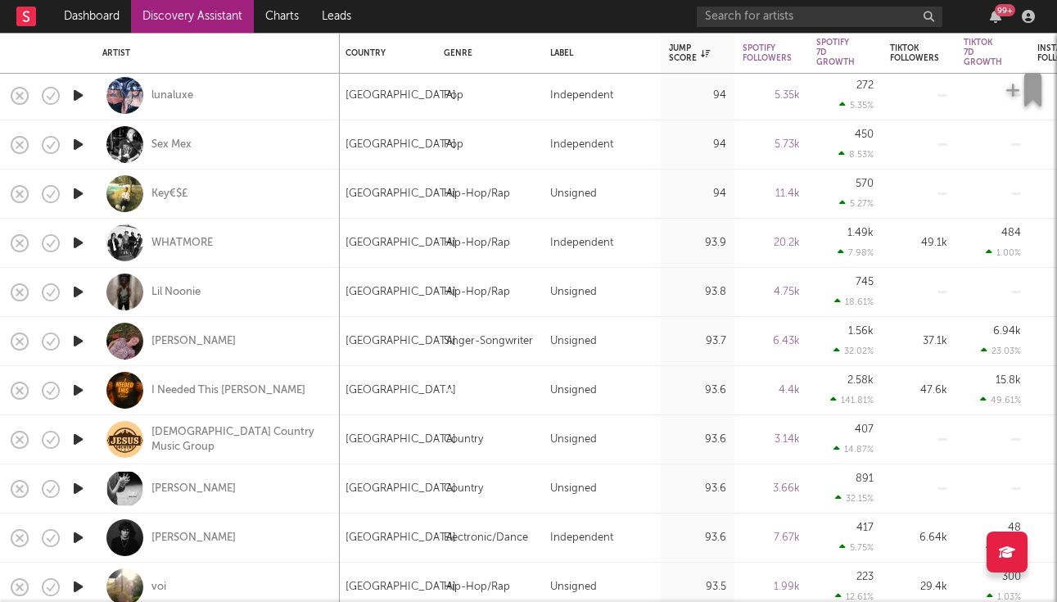
click at [80, 291] on icon "button" at bounding box center [78, 292] width 17 height 20
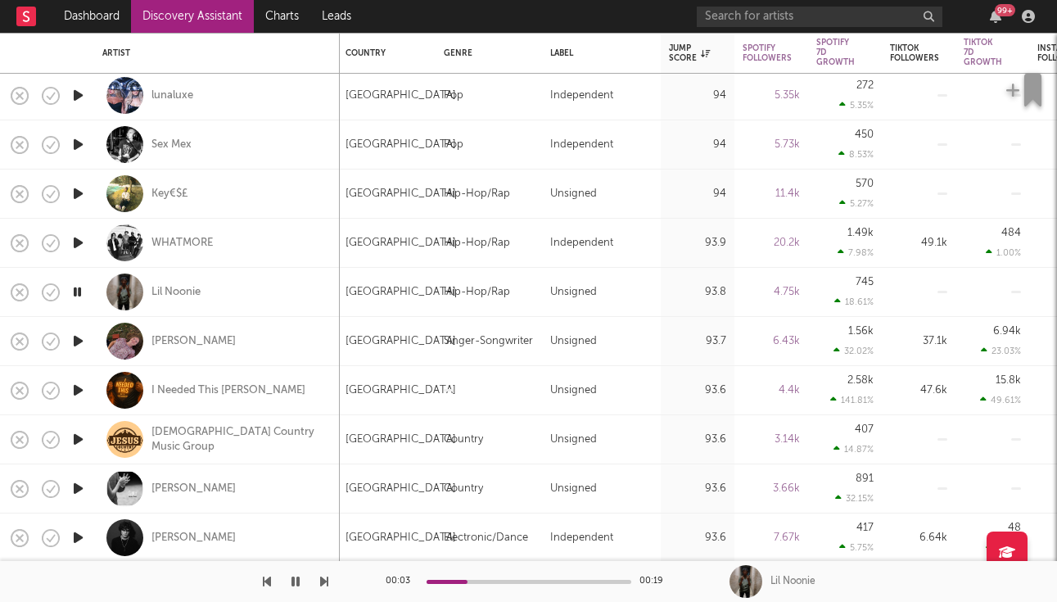
click at [76, 239] on icon "button" at bounding box center [78, 243] width 17 height 20
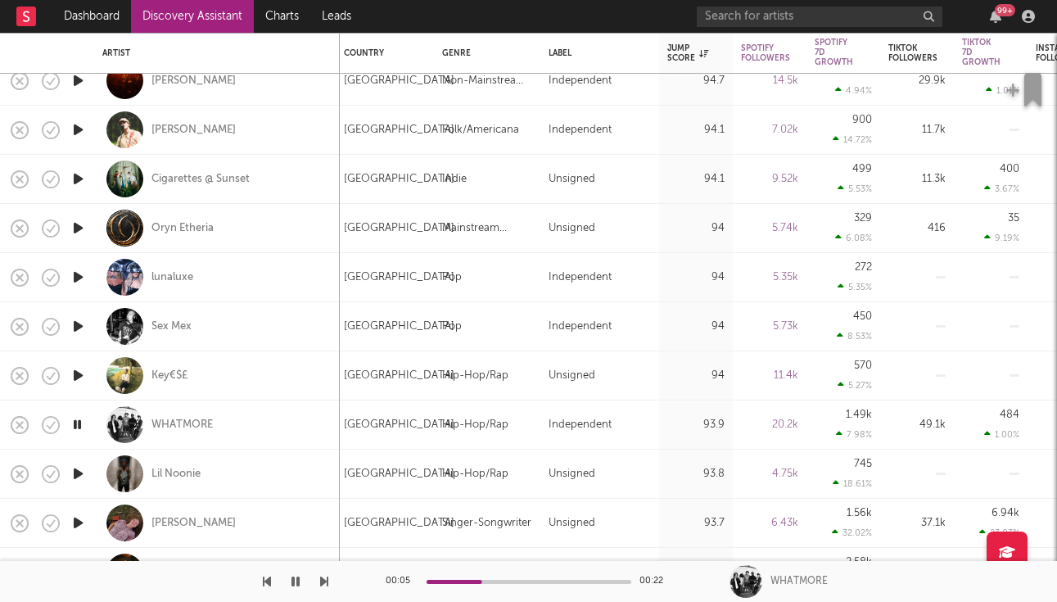
click at [75, 176] on icon "button" at bounding box center [78, 179] width 17 height 20
click at [84, 128] on icon "button" at bounding box center [78, 130] width 17 height 20
click at [191, 134] on div "William Toll" at bounding box center [193, 130] width 84 height 15
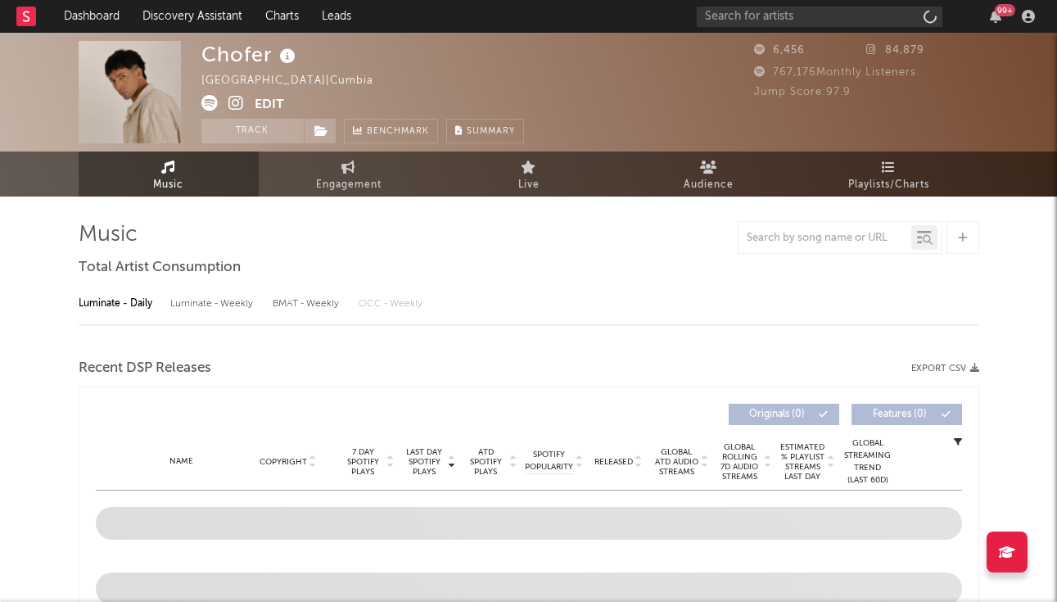
select select "1w"
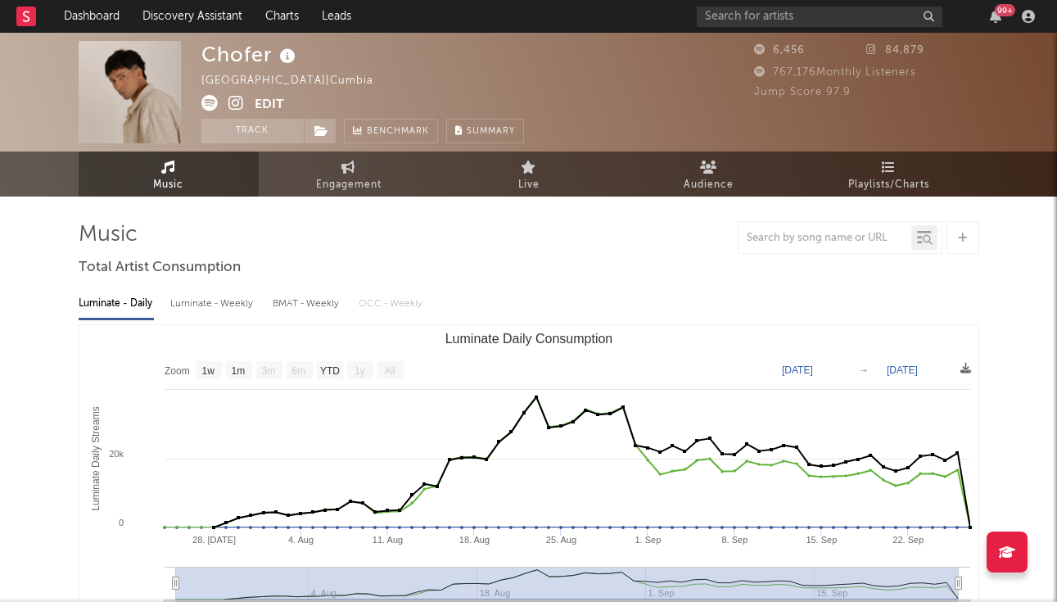
click at [235, 106] on icon at bounding box center [236, 103] width 16 height 16
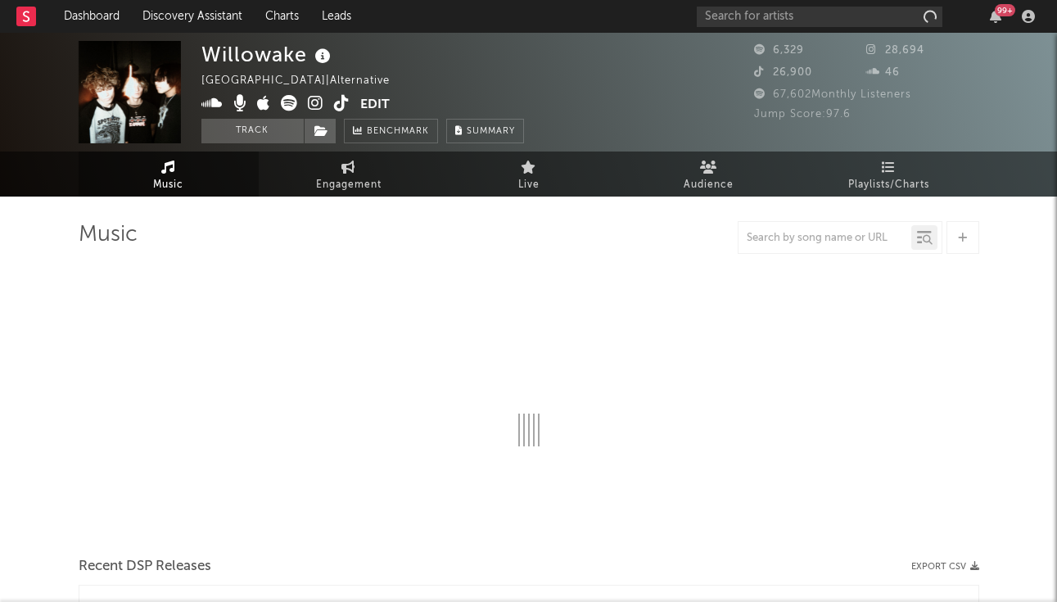
select select "1w"
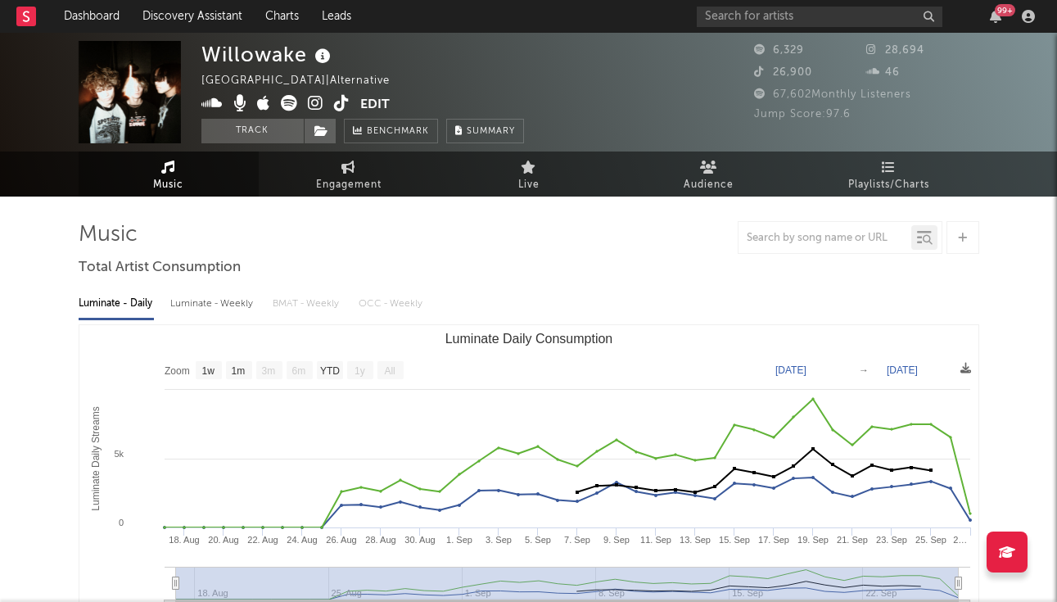
click at [316, 101] on icon at bounding box center [316, 103] width 16 height 16
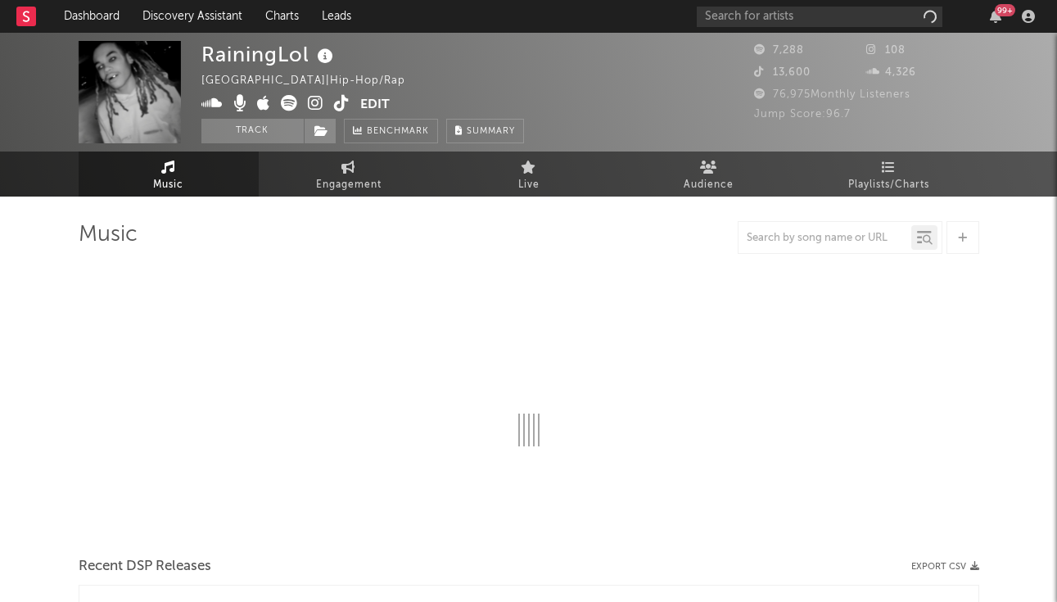
select select "1w"
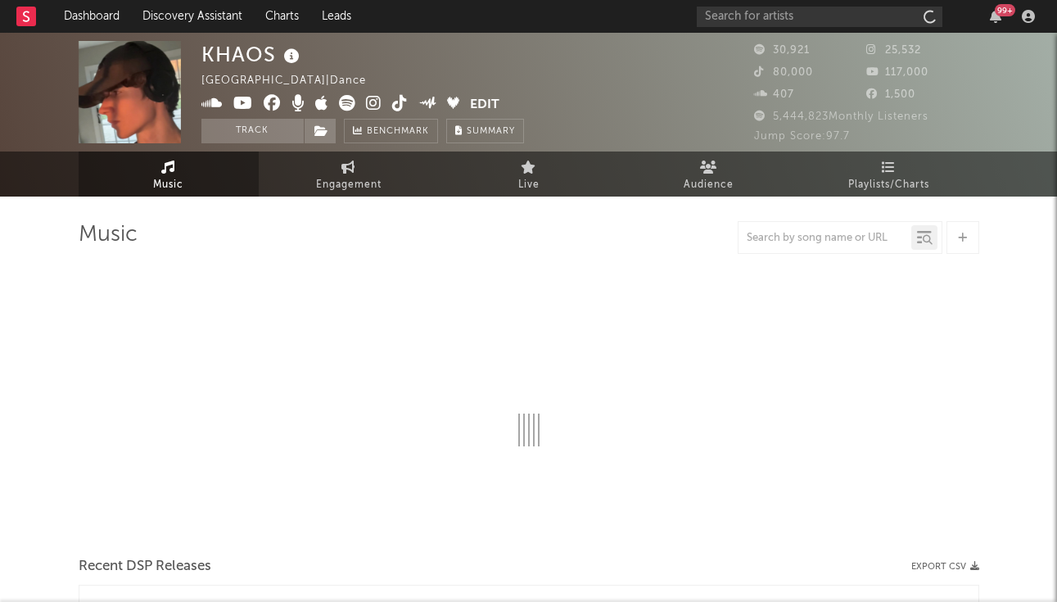
select select "1w"
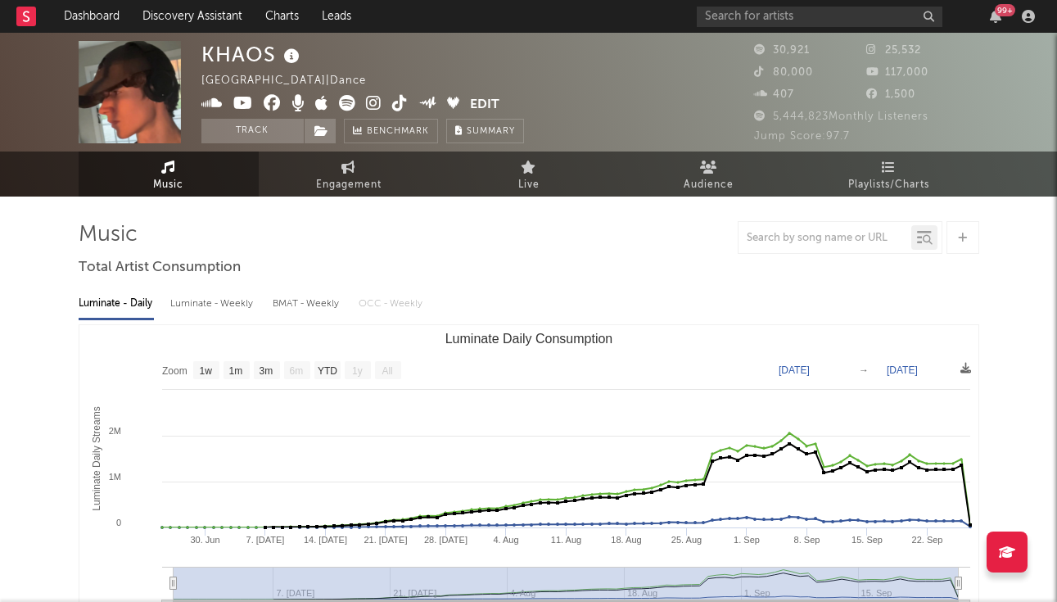
click at [380, 102] on icon at bounding box center [374, 103] width 16 height 16
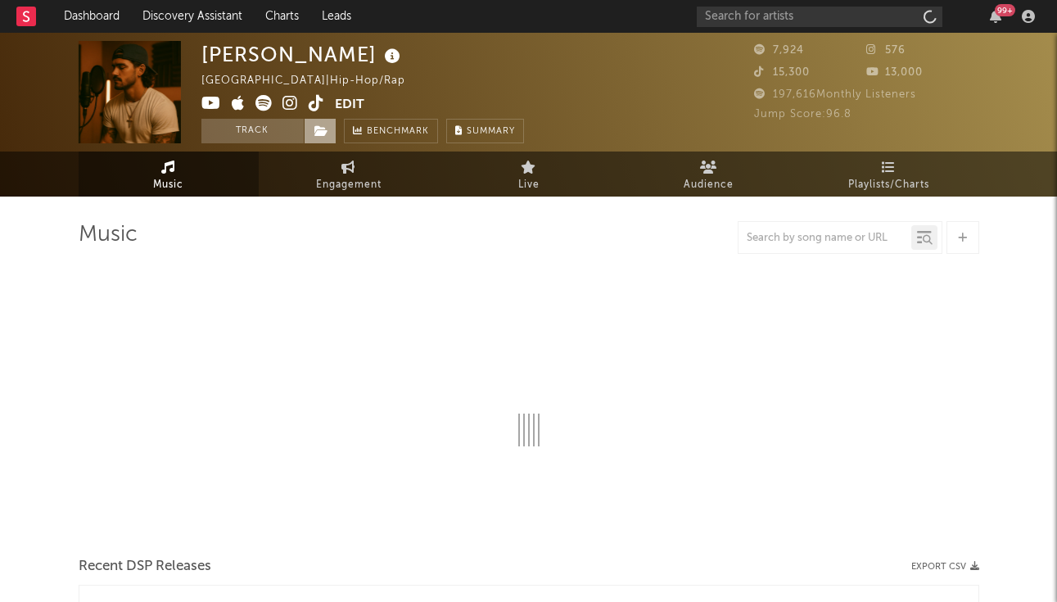
select select "1w"
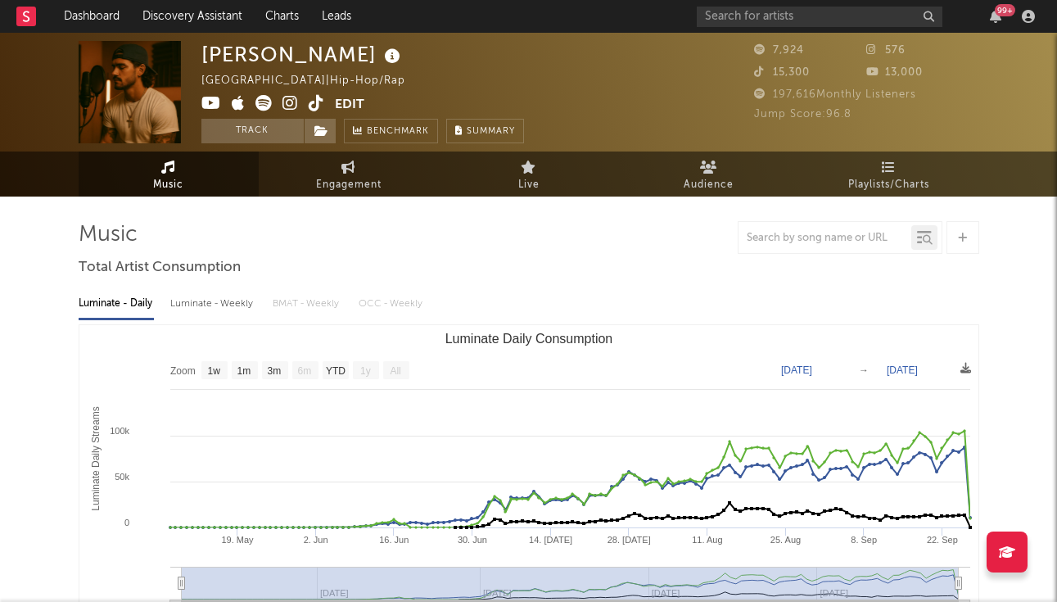
click at [289, 100] on icon at bounding box center [290, 103] width 16 height 16
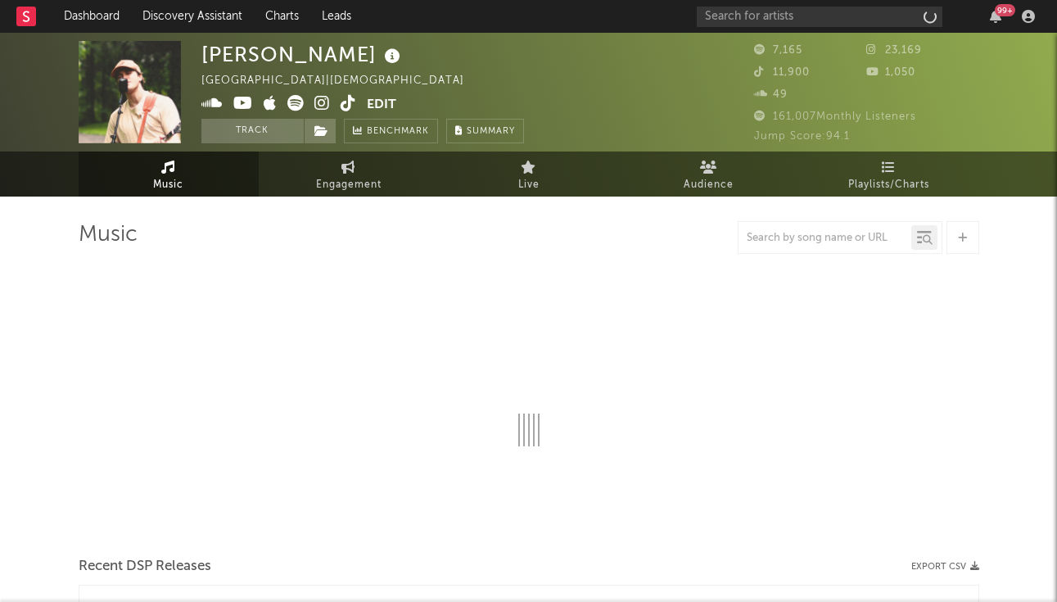
select select "1w"
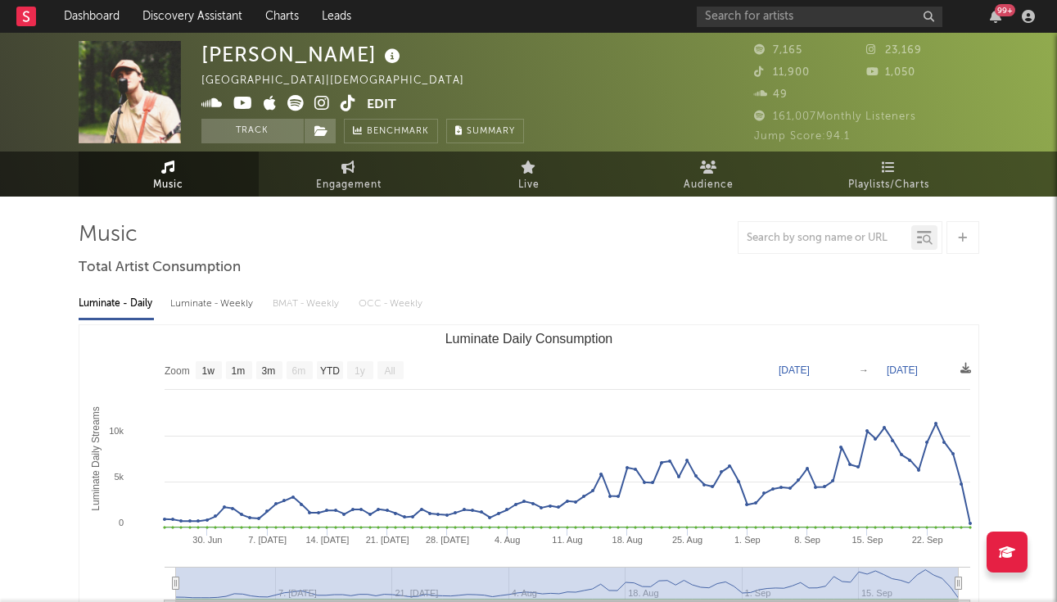
click at [323, 107] on icon at bounding box center [322, 103] width 16 height 16
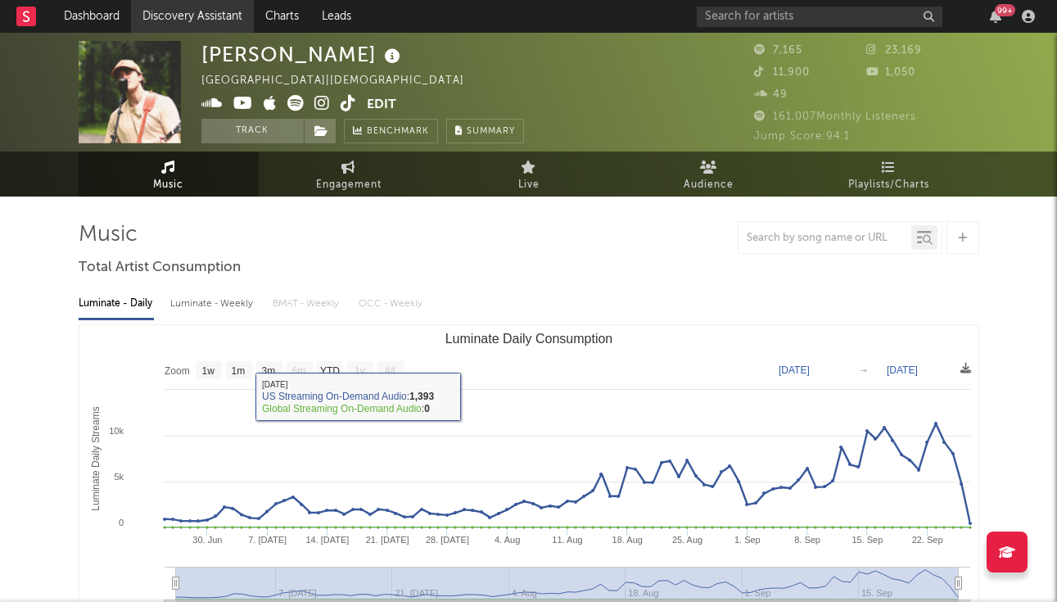
click at [177, 20] on link "Discovery Assistant" at bounding box center [192, 16] width 123 height 33
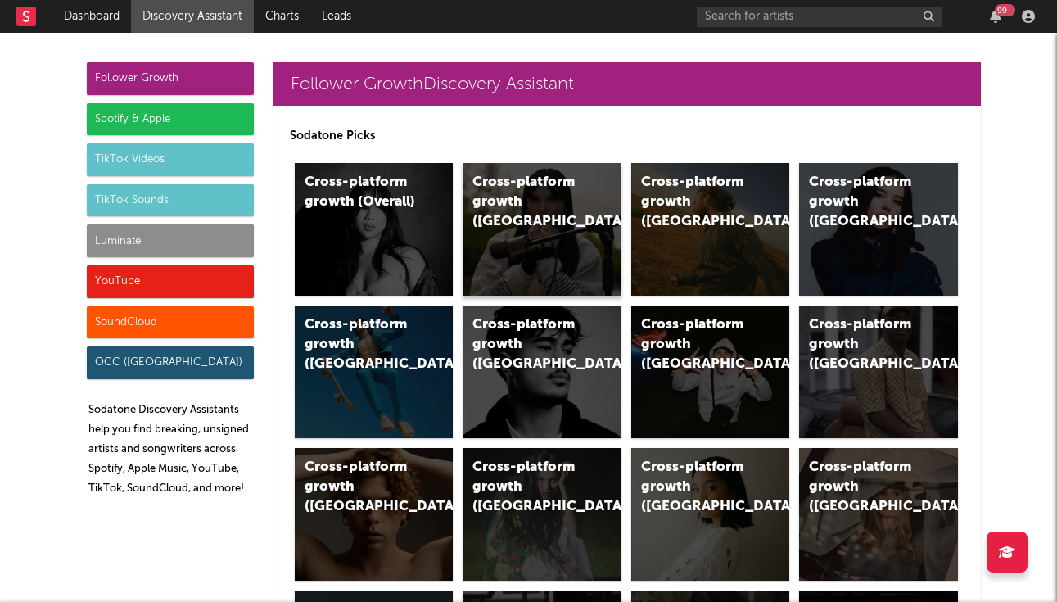
click at [546, 249] on div "Cross-platform growth ([GEOGRAPHIC_DATA])" at bounding box center [542, 229] width 159 height 133
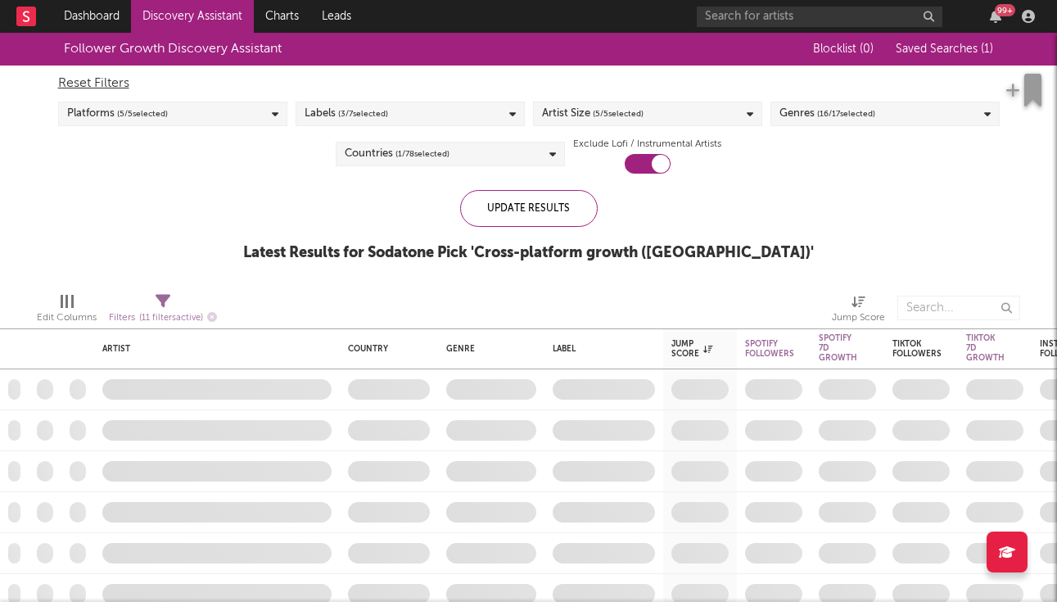
checkbox input "true"
click at [104, 11] on link "Dashboard" at bounding box center [91, 16] width 79 height 33
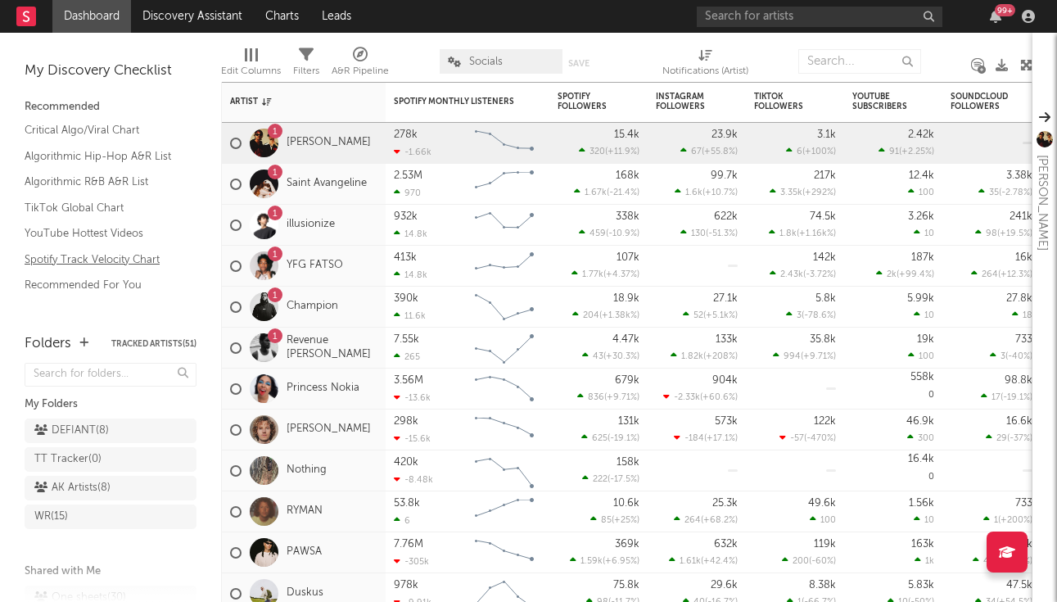
click at [149, 258] on link "Spotify Track Velocity Chart" at bounding box center [103, 260] width 156 height 18
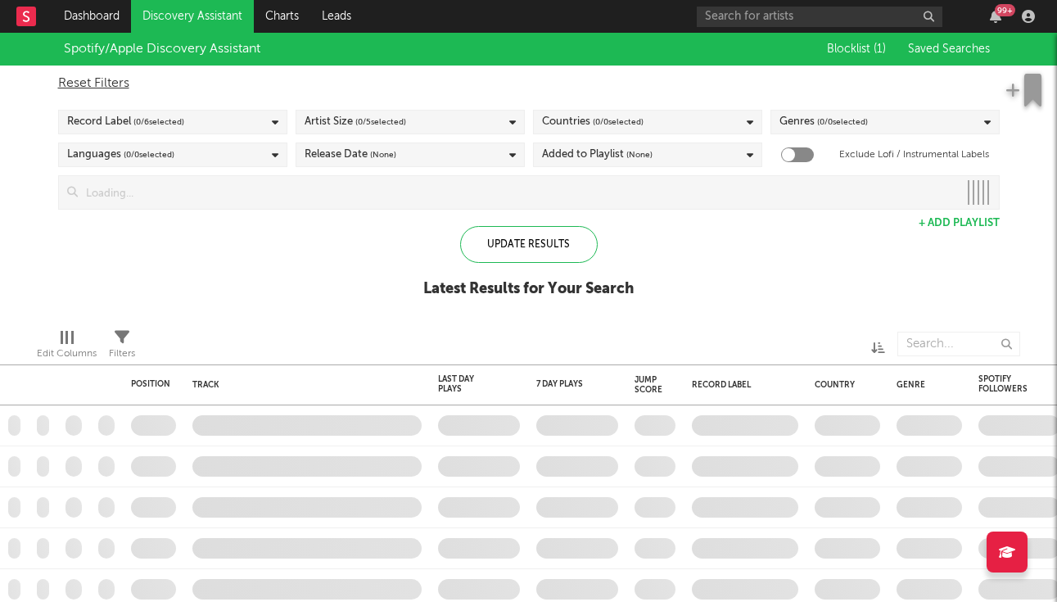
checkbox input "true"
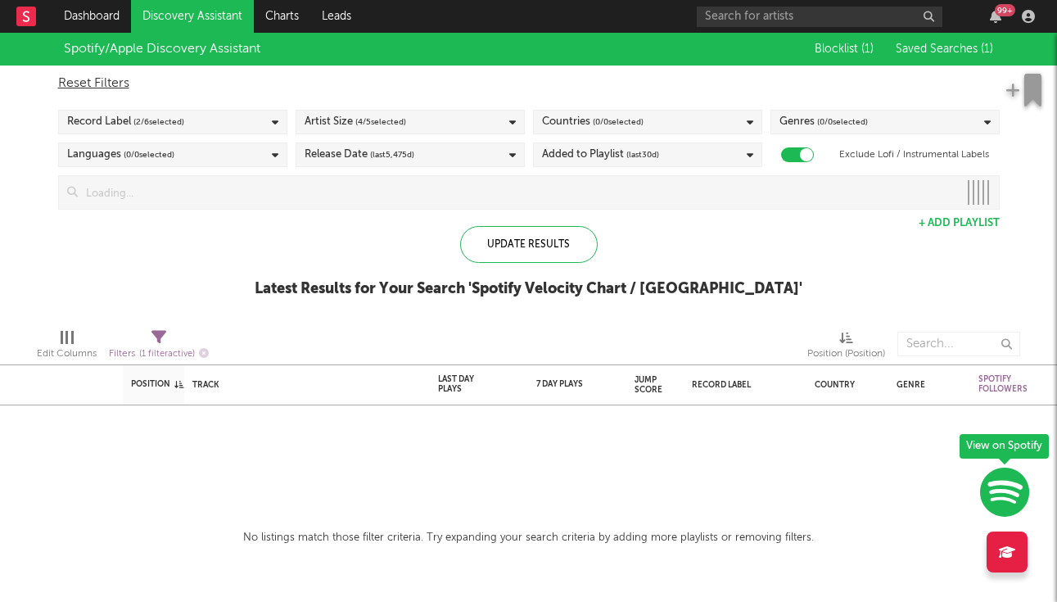
click at [426, 542] on div "No listings match those filter criteria. Try expanding your search criteria by …" at bounding box center [528, 538] width 571 height 20
click at [169, 126] on span "( 2 / 6 selected)" at bounding box center [158, 122] width 51 height 20
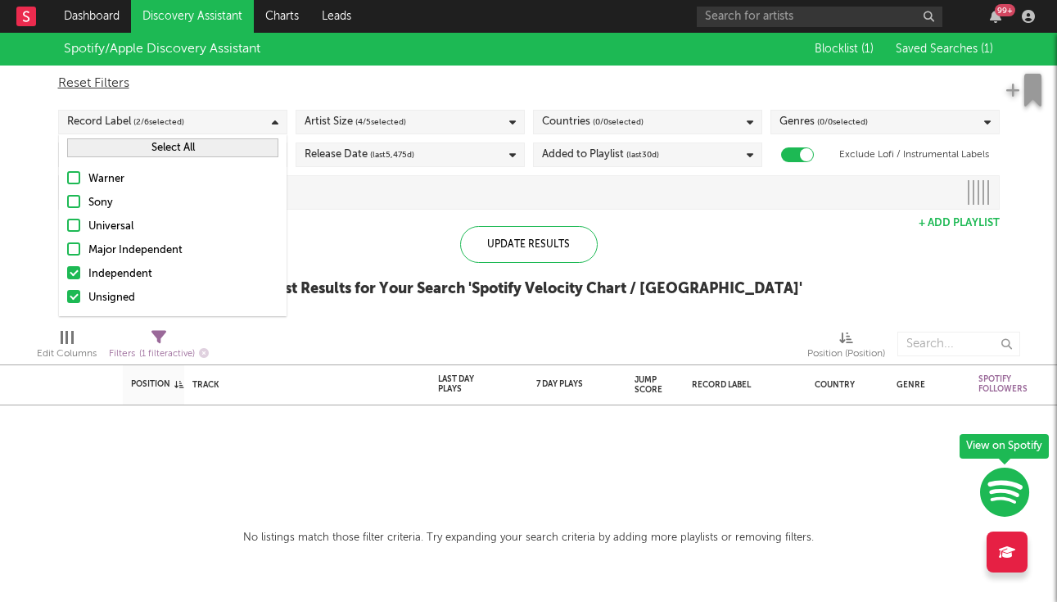
click at [120, 268] on div "Independent" at bounding box center [183, 274] width 190 height 20
click at [67, 268] on input "Independent" at bounding box center [67, 274] width 0 height 20
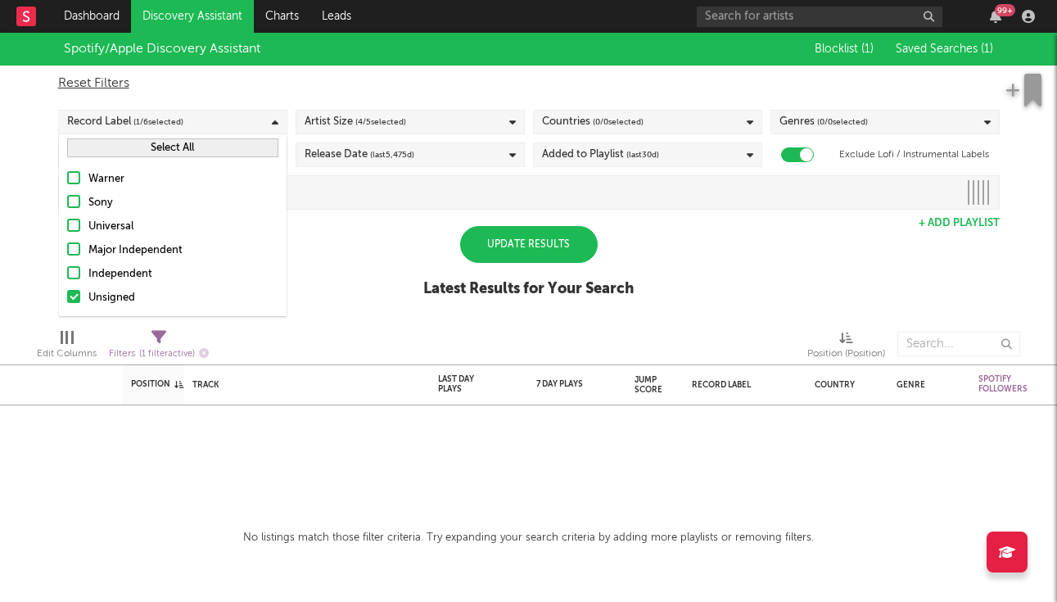
click at [120, 268] on div "Independent" at bounding box center [183, 274] width 190 height 20
click at [67, 268] on input "Independent" at bounding box center [67, 274] width 0 height 20
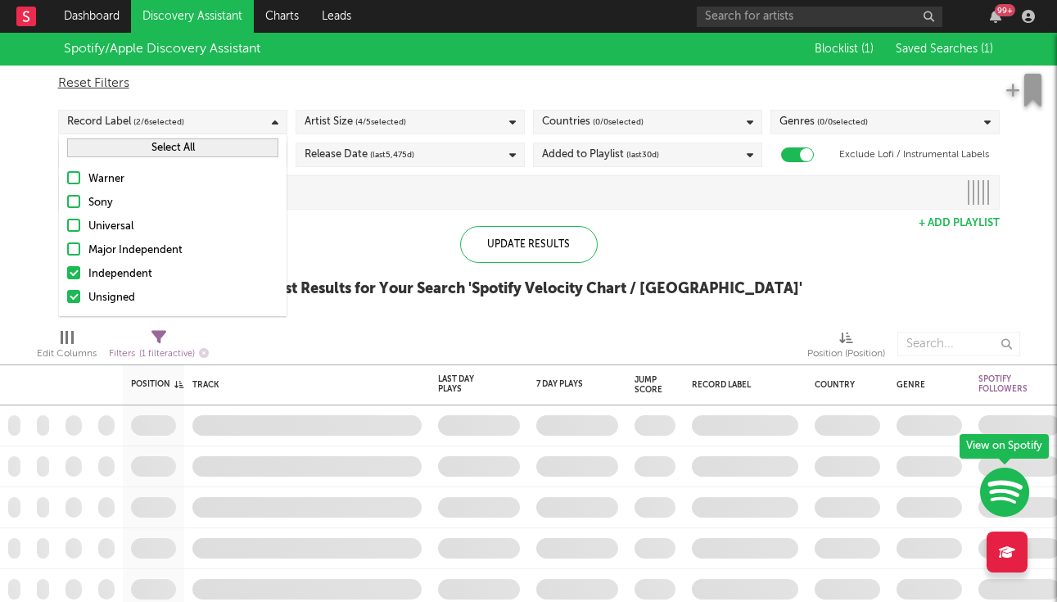
click at [802, 124] on div "Genres ( 0 / 0 selected)" at bounding box center [823, 122] width 88 height 20
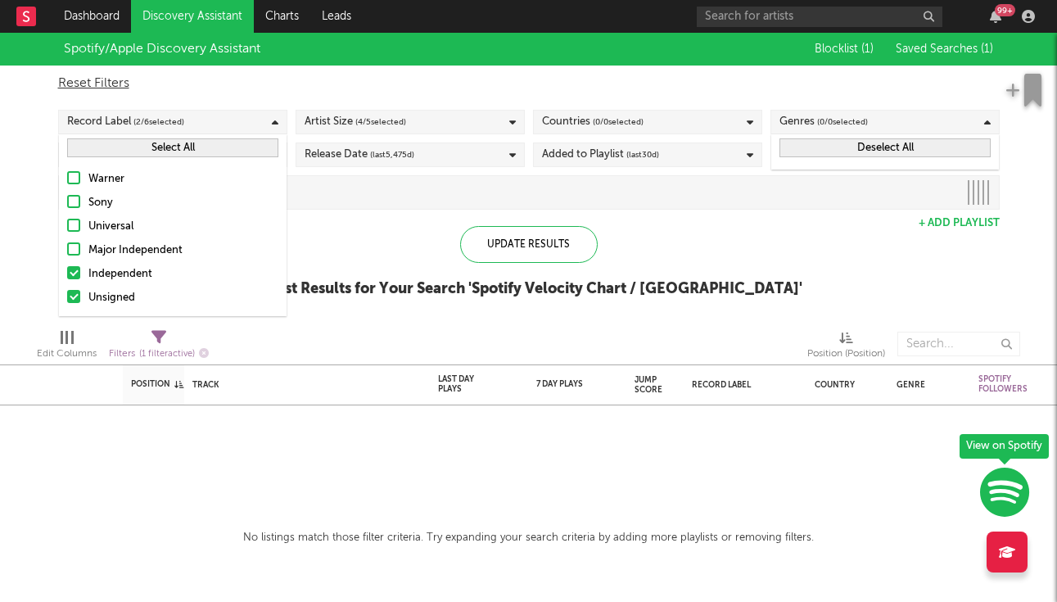
click at [798, 118] on div "Genres ( 0 / 0 selected)" at bounding box center [823, 122] width 88 height 20
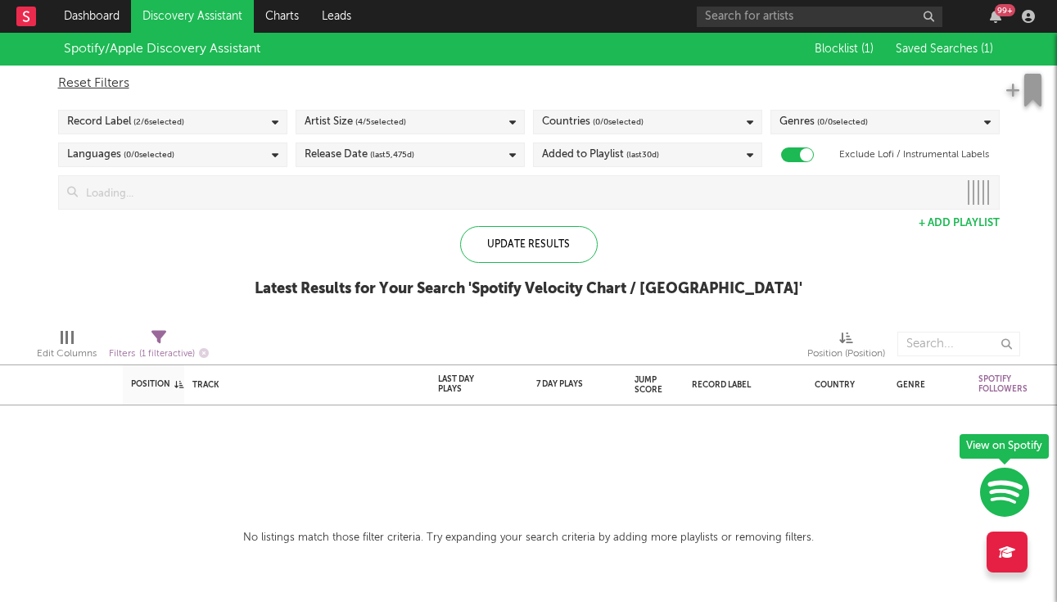
click at [626, 224] on div "Spotify/Apple Discovery Assistant Blocklist ( 1 ) Saved Searches ( 1 ) Reset Fi…" at bounding box center [528, 174] width 1057 height 282
click at [560, 271] on div "Update Results Latest Results for Your Search ' Spotify Velocity Chart / US '" at bounding box center [529, 270] width 548 height 89
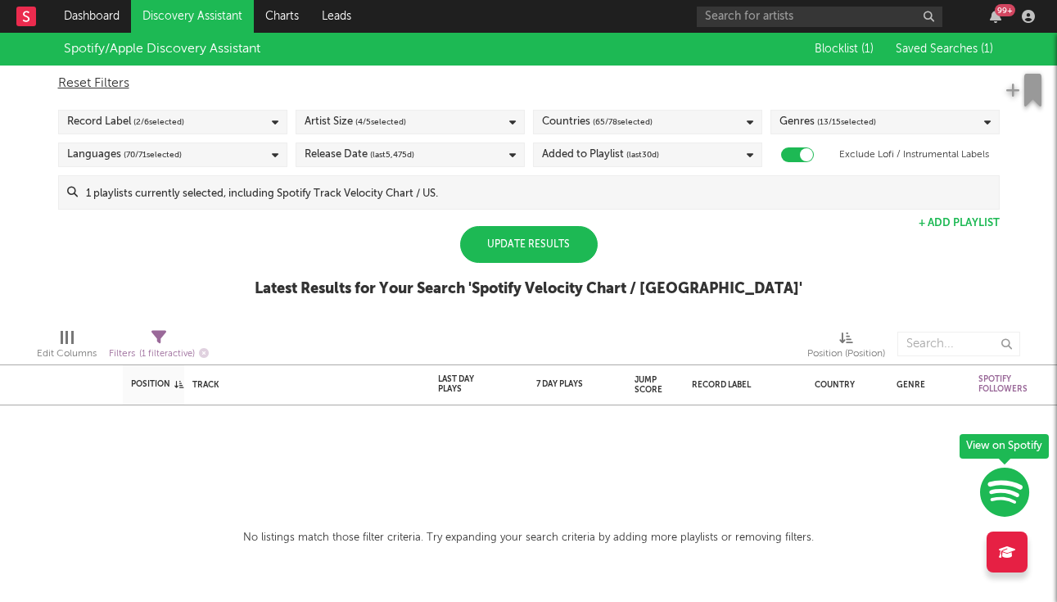
click at [563, 240] on div "Update Results" at bounding box center [529, 244] width 138 height 37
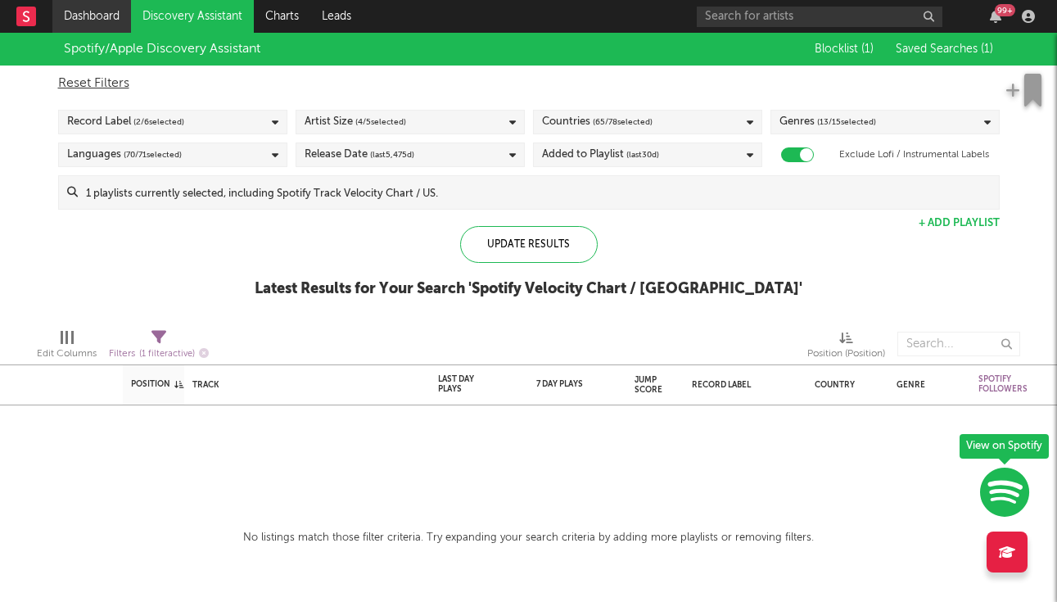
click at [109, 12] on link "Dashboard" at bounding box center [91, 16] width 79 height 33
